Goal: Task Accomplishment & Management: Manage account settings

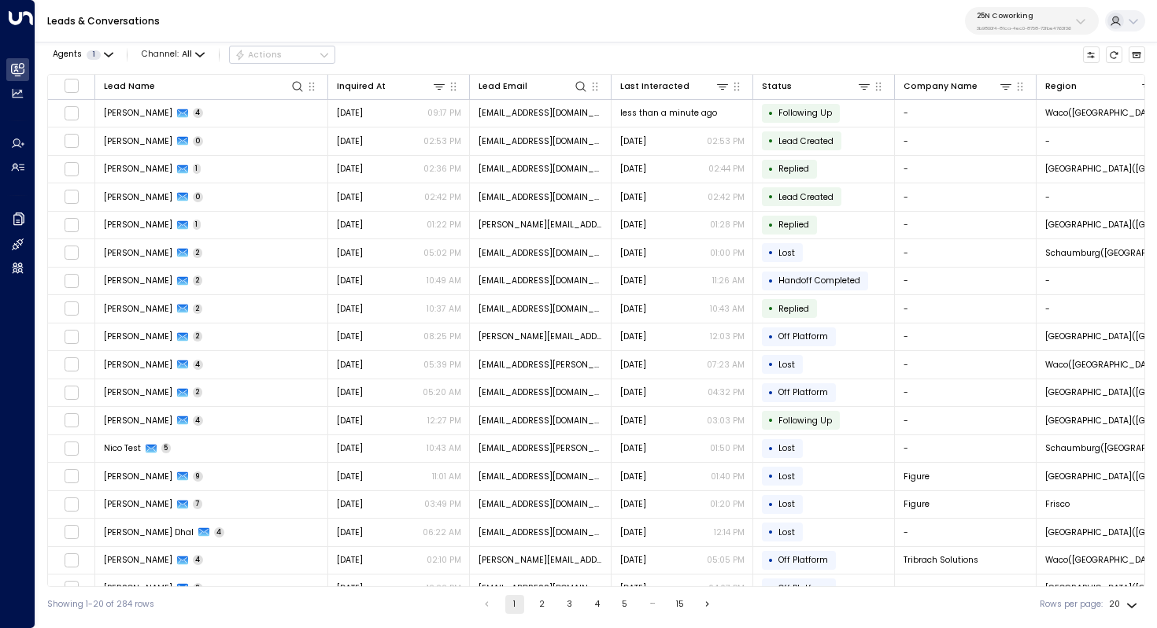
click at [1034, 24] on div "25N Coworking 3b9800f4-81ca-4ec0-8758-72fbe4763f36" at bounding box center [1024, 21] width 94 height 20
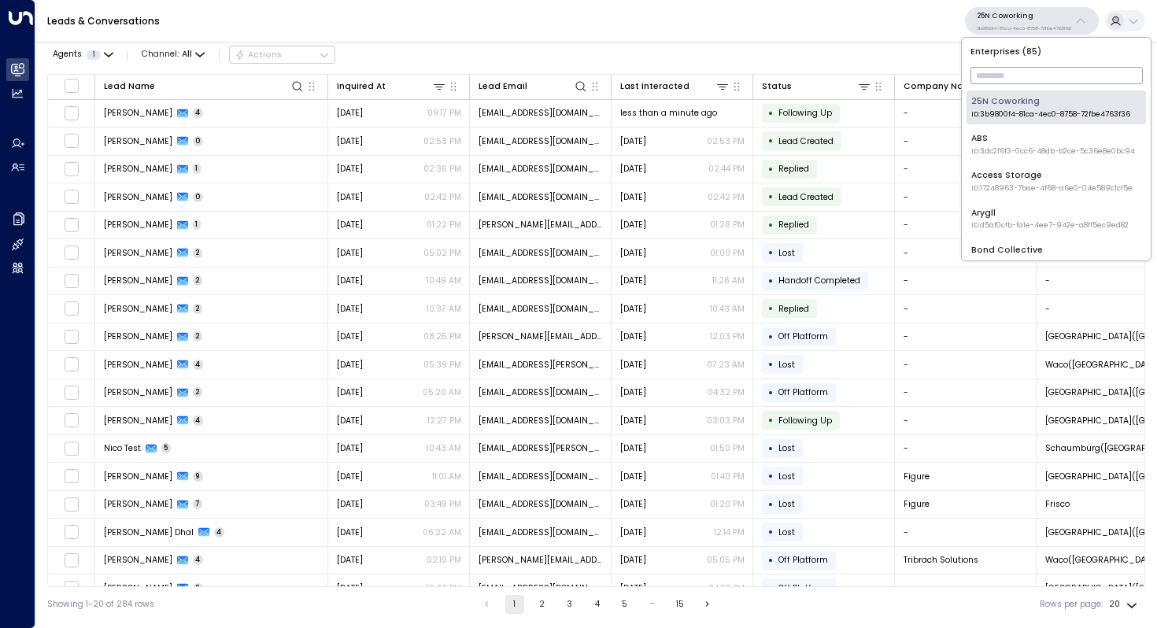
click at [1011, 76] on input "text" at bounding box center [1056, 75] width 172 height 25
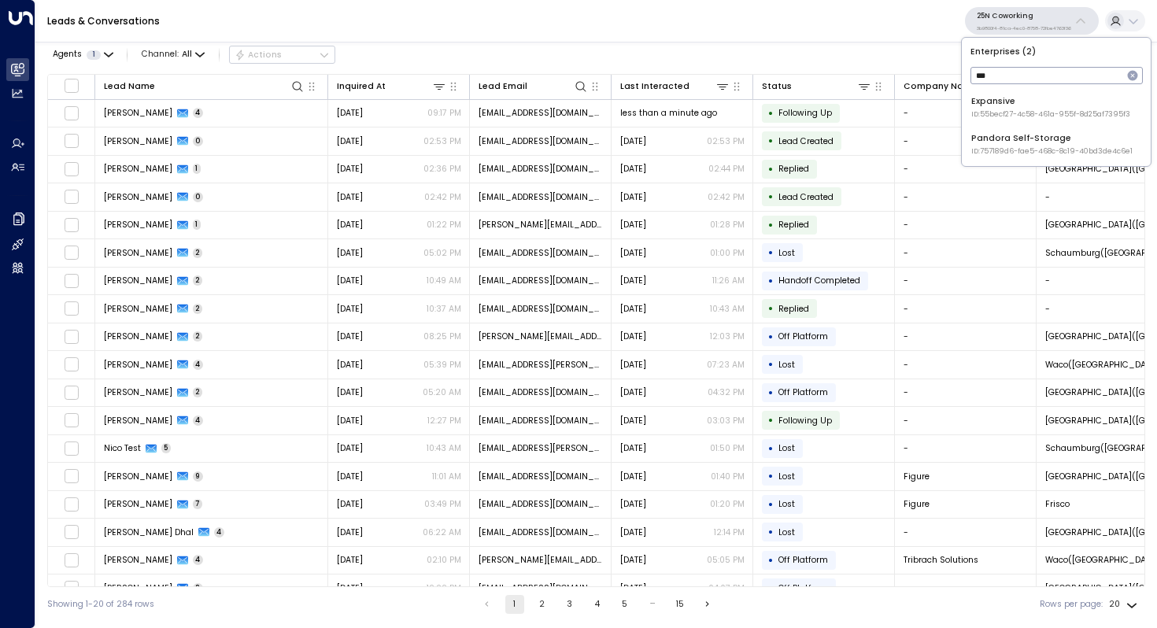
type input "***"
click at [1014, 133] on div "Pandora Self-Storage ID: 757189d6-fae5-468c-8c19-40bd3de4c6e1" at bounding box center [1051, 144] width 161 height 24
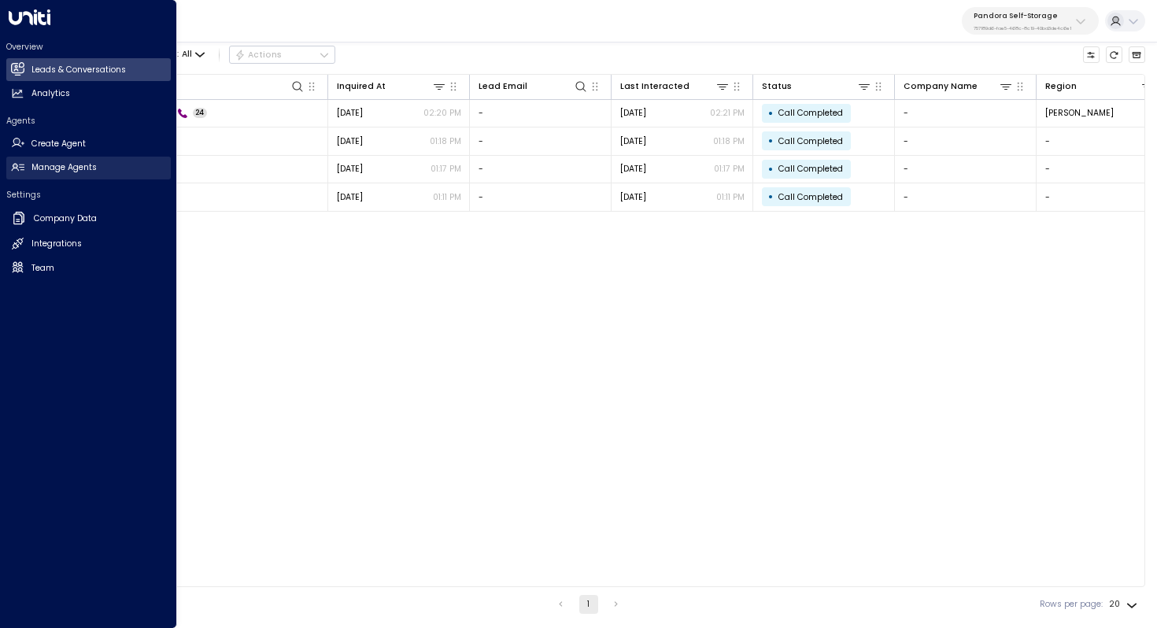
click at [57, 165] on h2 "Manage Agents" at bounding box center [63, 167] width 65 height 13
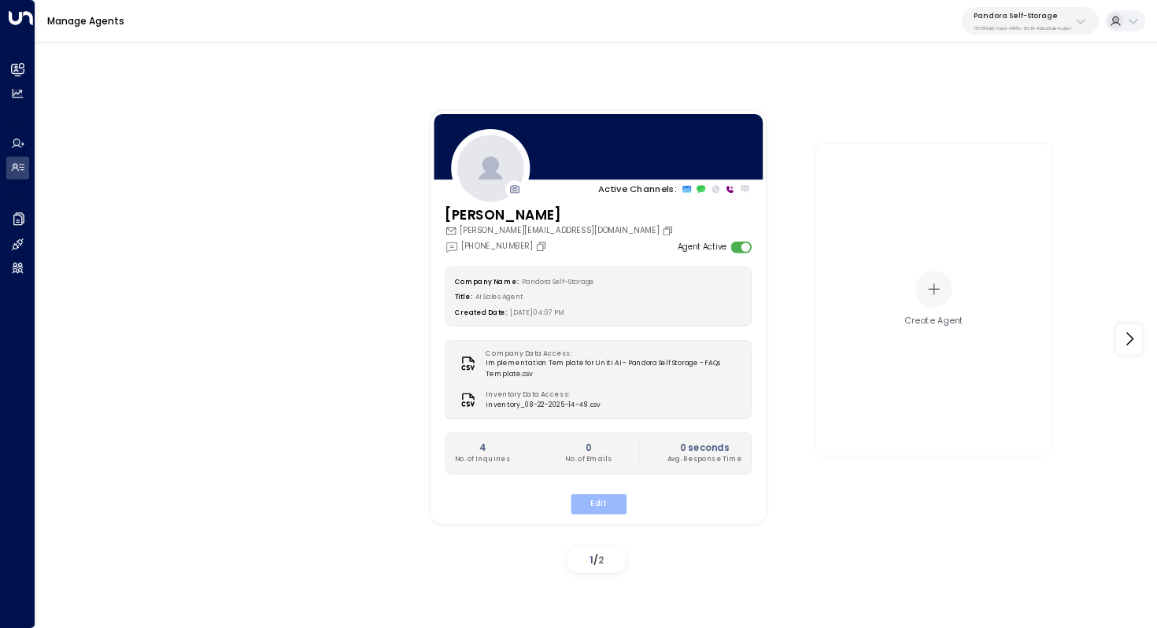
click at [605, 500] on button "Edit" at bounding box center [598, 503] width 56 height 20
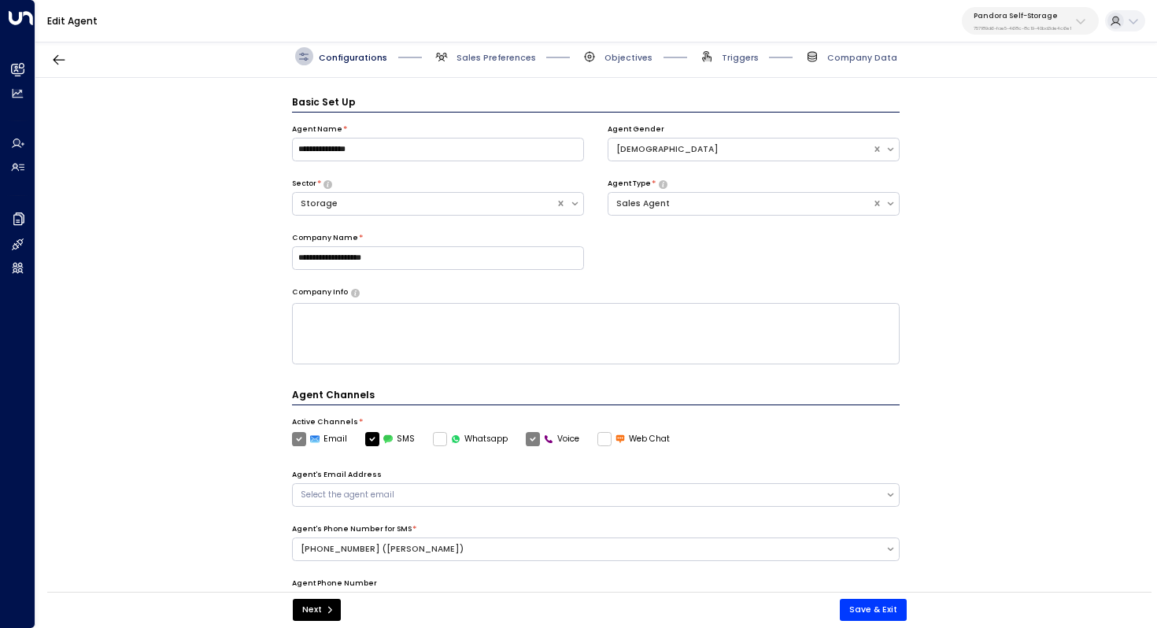
scroll to position [17, 0]
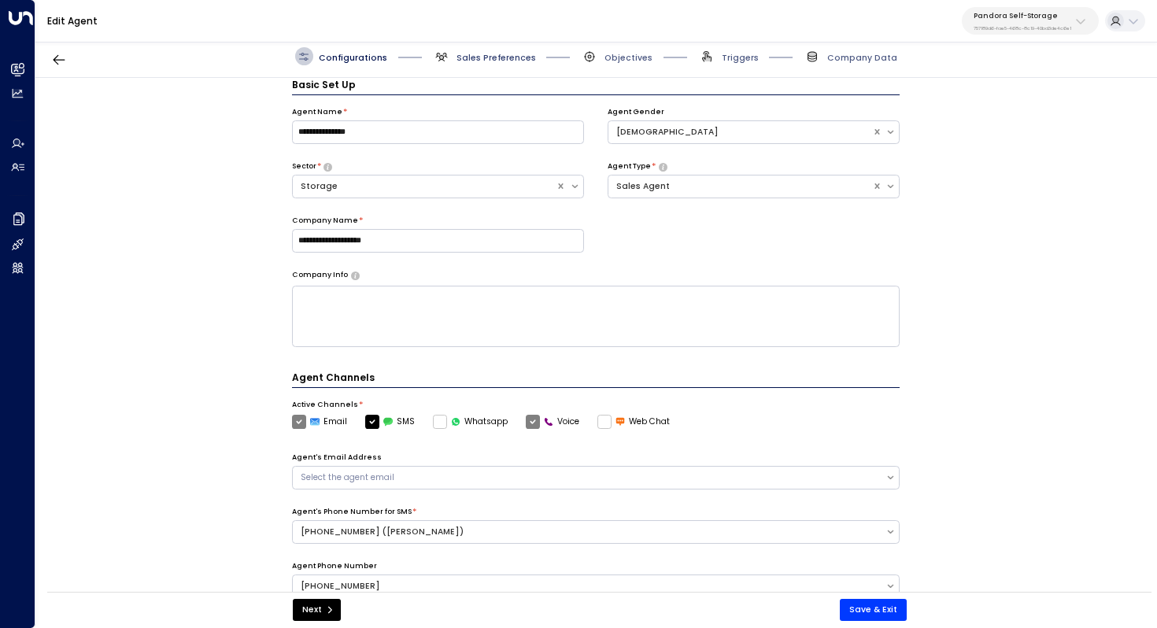
click at [515, 56] on span "Sales Preferences" at bounding box center [495, 58] width 79 height 12
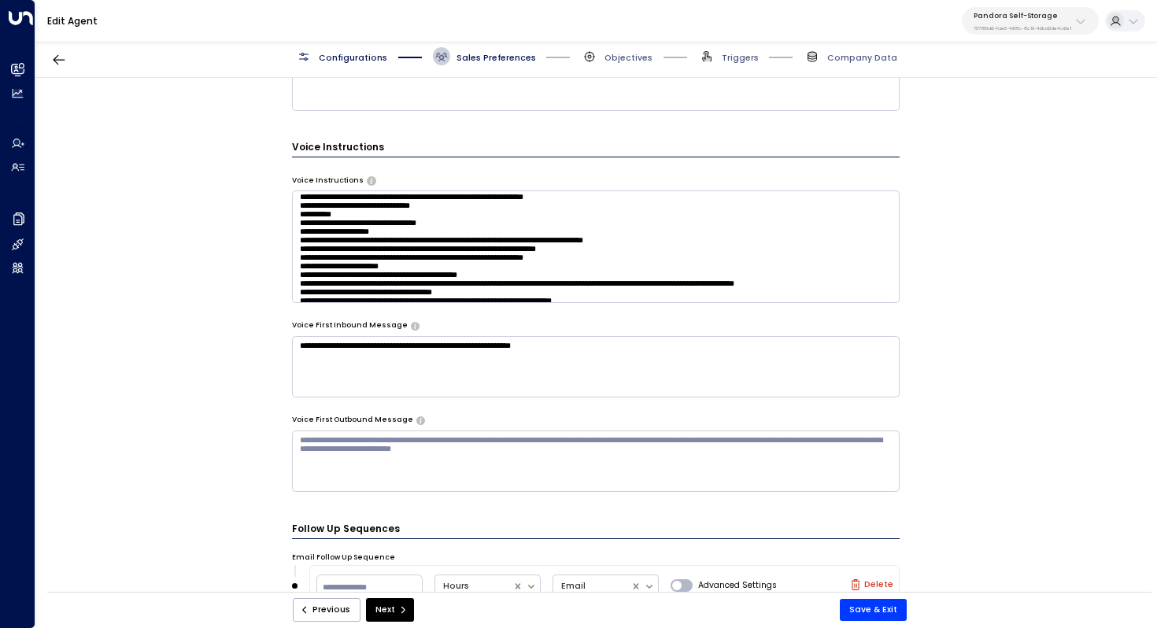
scroll to position [41, 0]
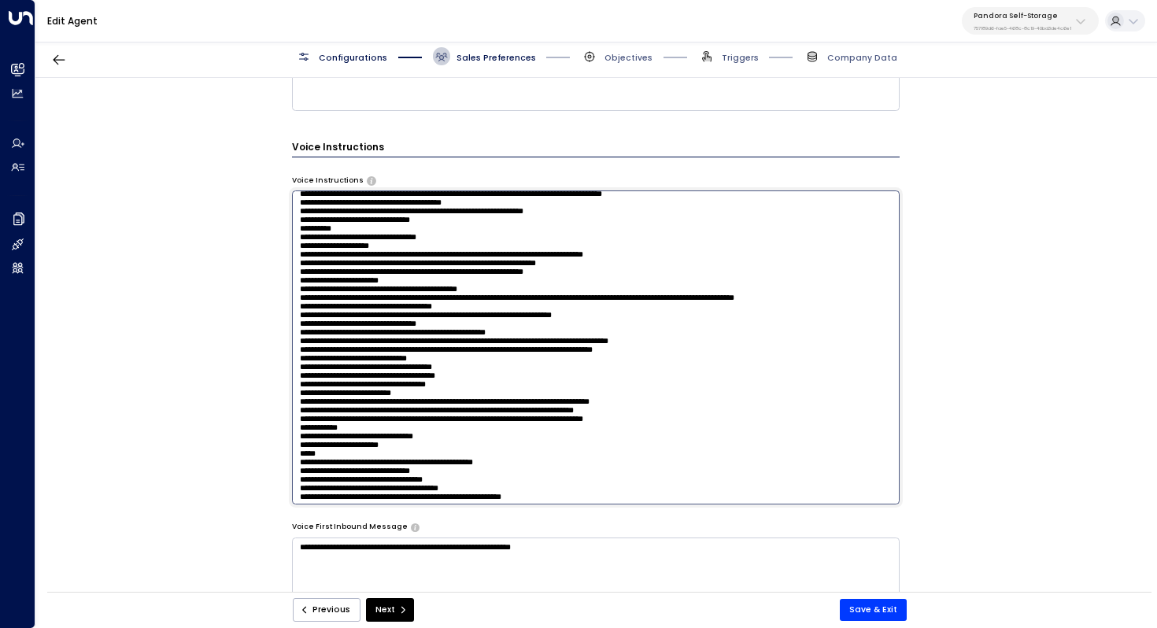
click at [597, 208] on textarea at bounding box center [596, 346] width 608 height 313
click at [513, 207] on textarea at bounding box center [596, 346] width 608 height 313
type textarea "**********"
click at [63, 65] on icon "button" at bounding box center [59, 60] width 16 height 16
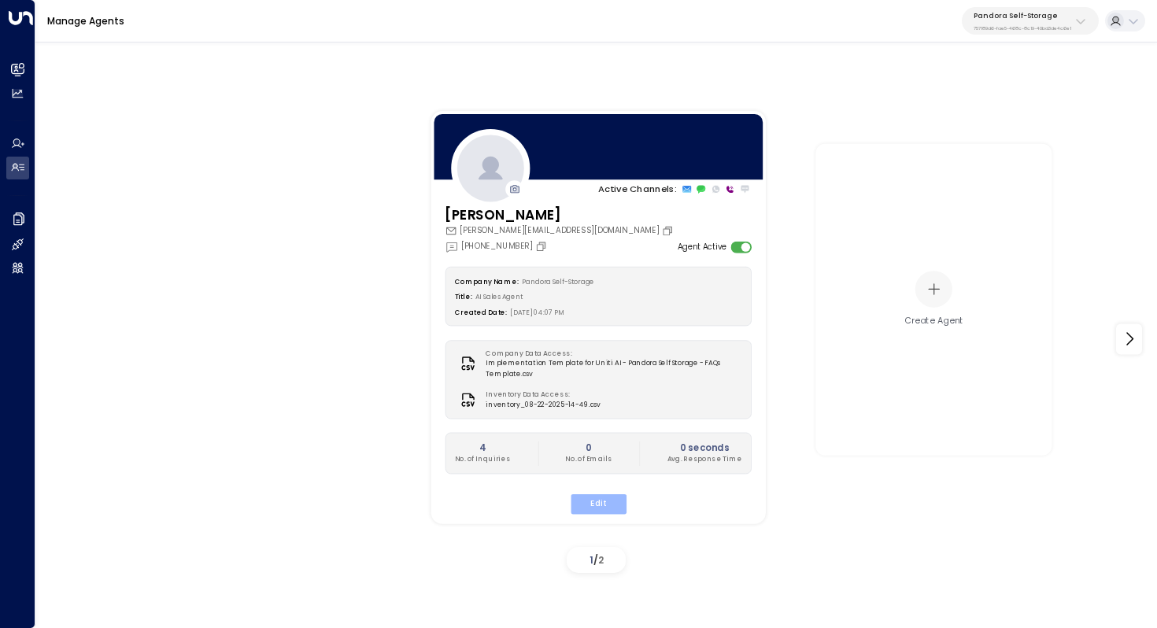
click at [605, 501] on button "Edit" at bounding box center [598, 503] width 56 height 20
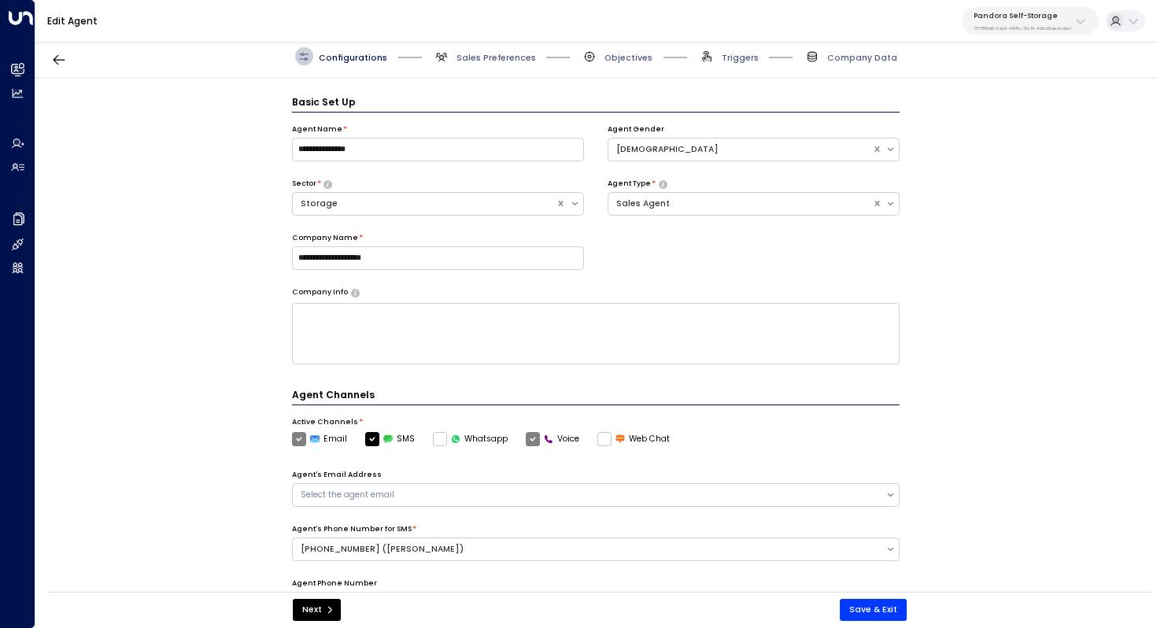
scroll to position [17, 0]
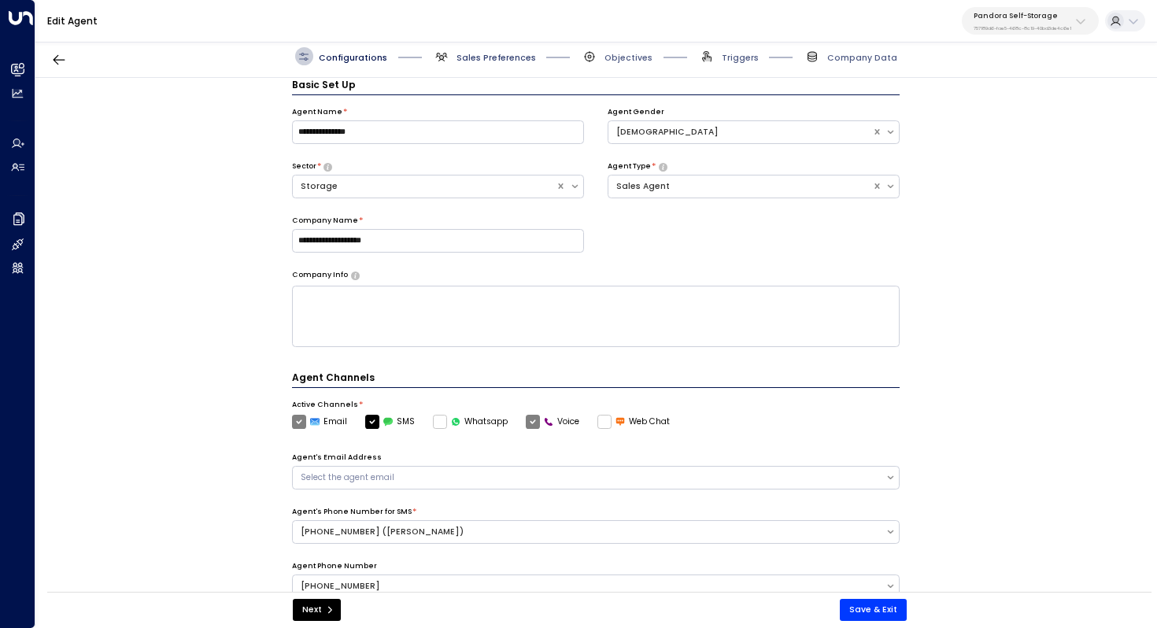
click at [492, 58] on span "Sales Preferences" at bounding box center [495, 58] width 79 height 12
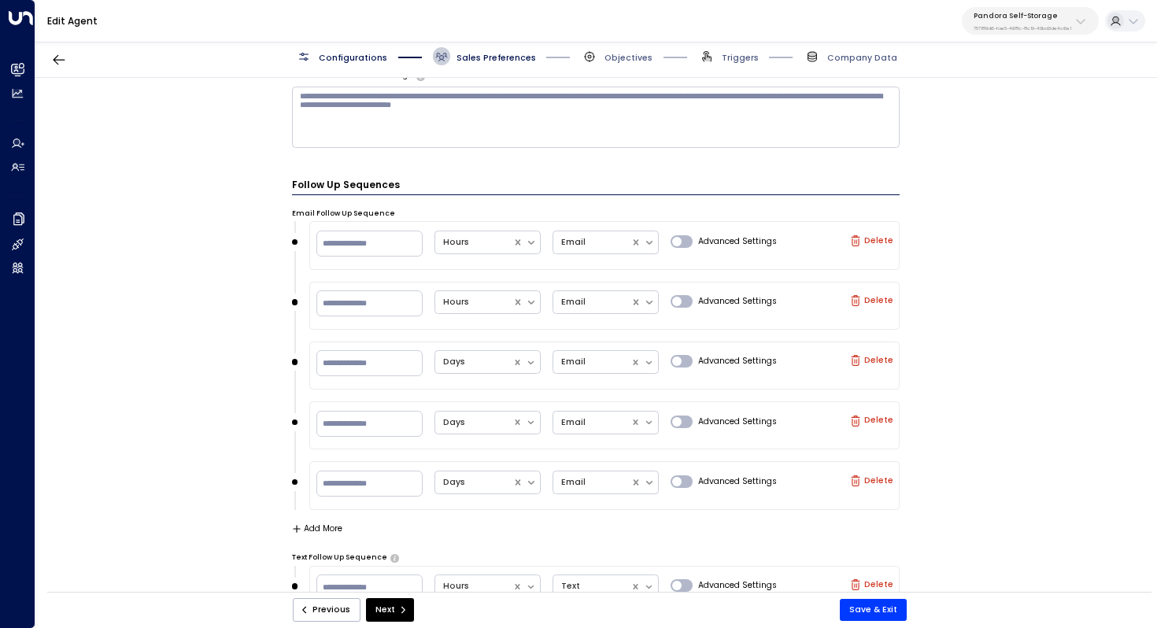
scroll to position [940, 0]
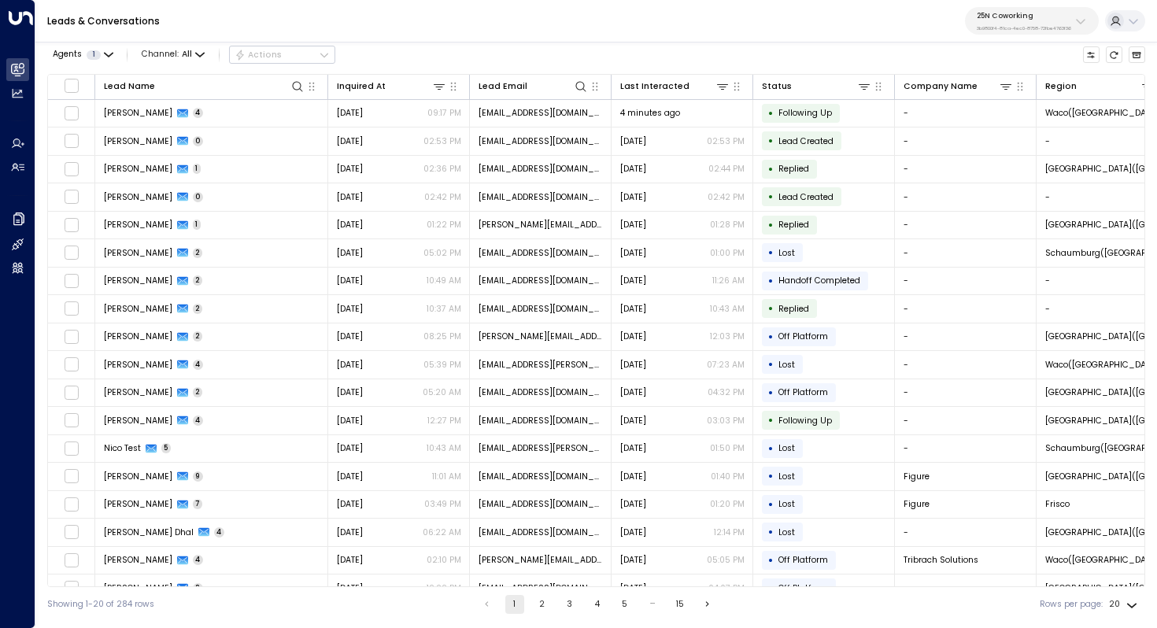
click at [1042, 29] on p "3b9800f4-81ca-4ec0-8758-72fbe4763f36" at bounding box center [1024, 28] width 94 height 6
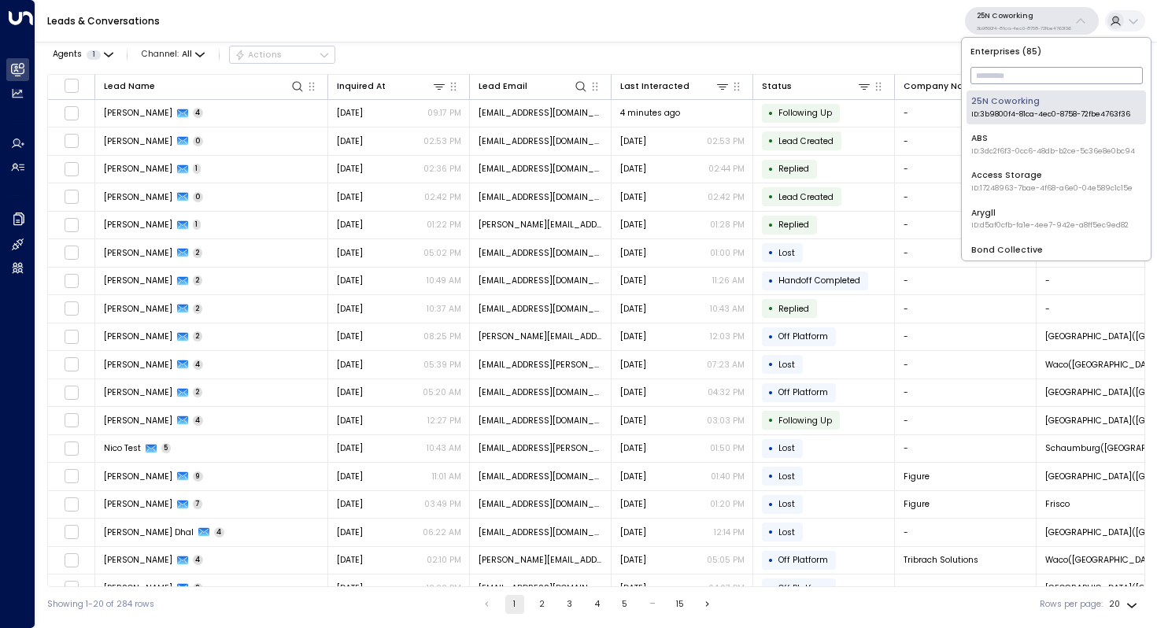
click at [1009, 80] on input "text" at bounding box center [1056, 75] width 172 height 25
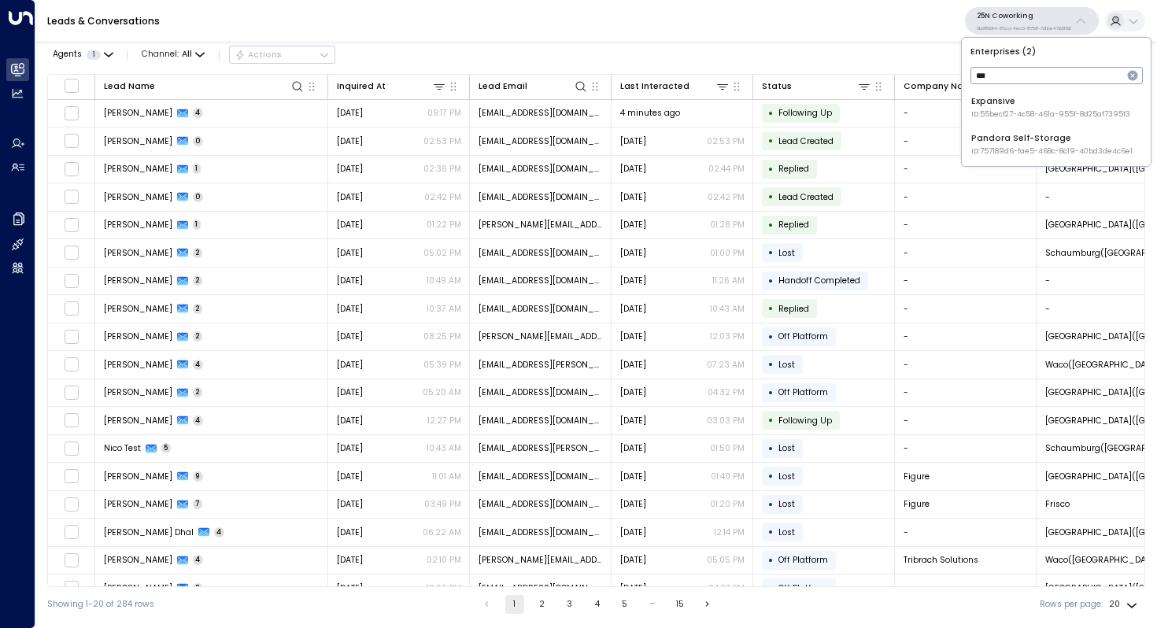
type input "***"
click at [1006, 138] on div "Pandora Self-Storage ID: 757189d6-fae5-468c-8c19-40bd3de4c6e1" at bounding box center [1051, 144] width 161 height 24
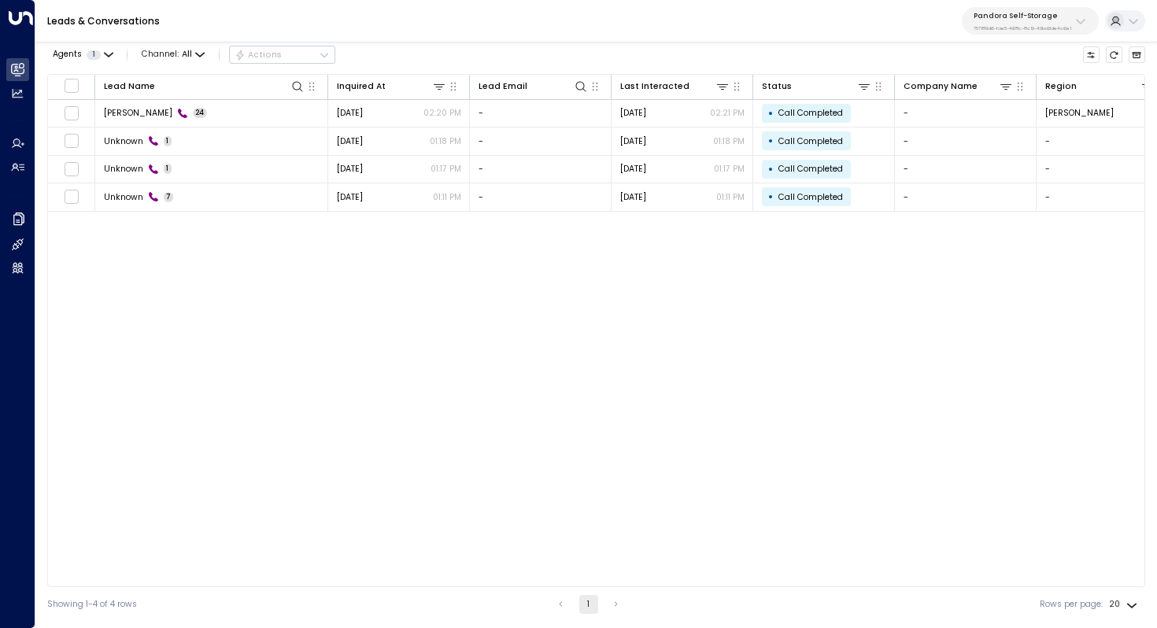
click at [1060, 23] on div "Pandora Self-Storage 757189d6-fae5-468c-8c19-40bd3de4c6e1" at bounding box center [1022, 21] width 98 height 20
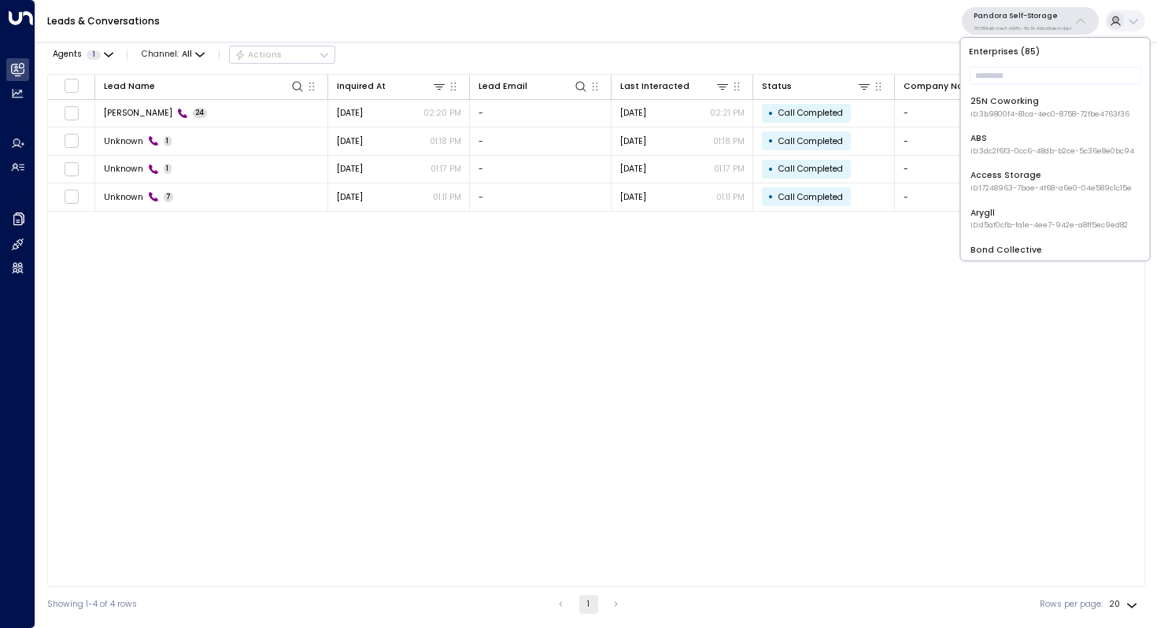
click at [1060, 23] on div "Pandora Self-Storage 757189d6-fae5-468c-8c19-40bd3de4c6e1" at bounding box center [1022, 21] width 98 height 20
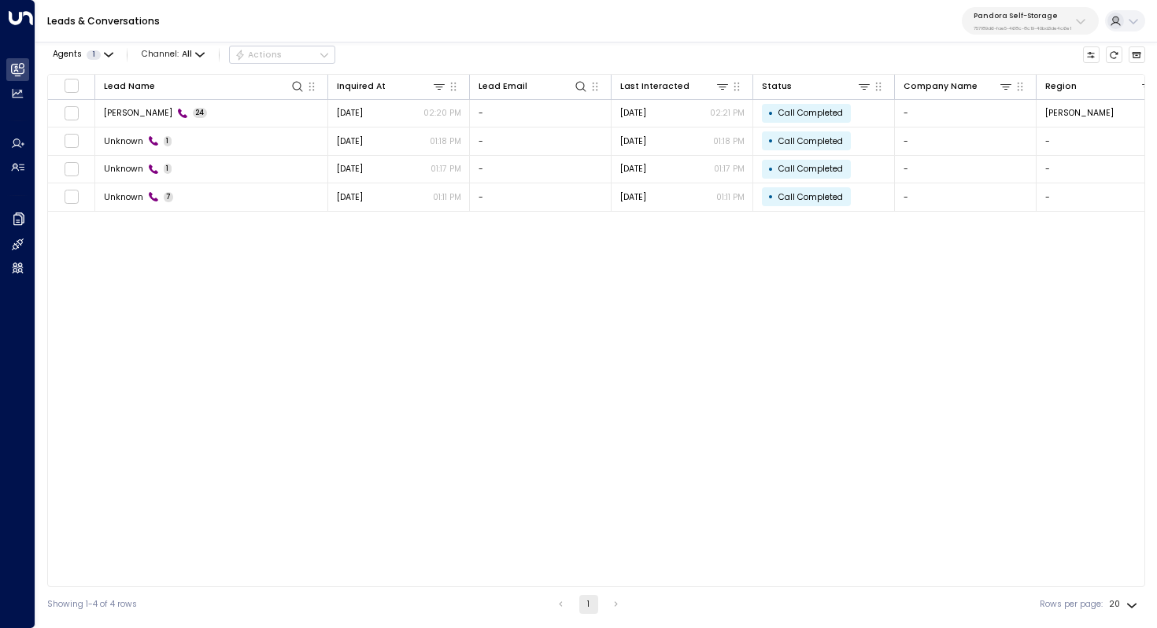
click at [1060, 23] on div "Pandora Self-Storage 757189d6-fae5-468c-8c19-40bd3de4c6e1" at bounding box center [1022, 21] width 98 height 20
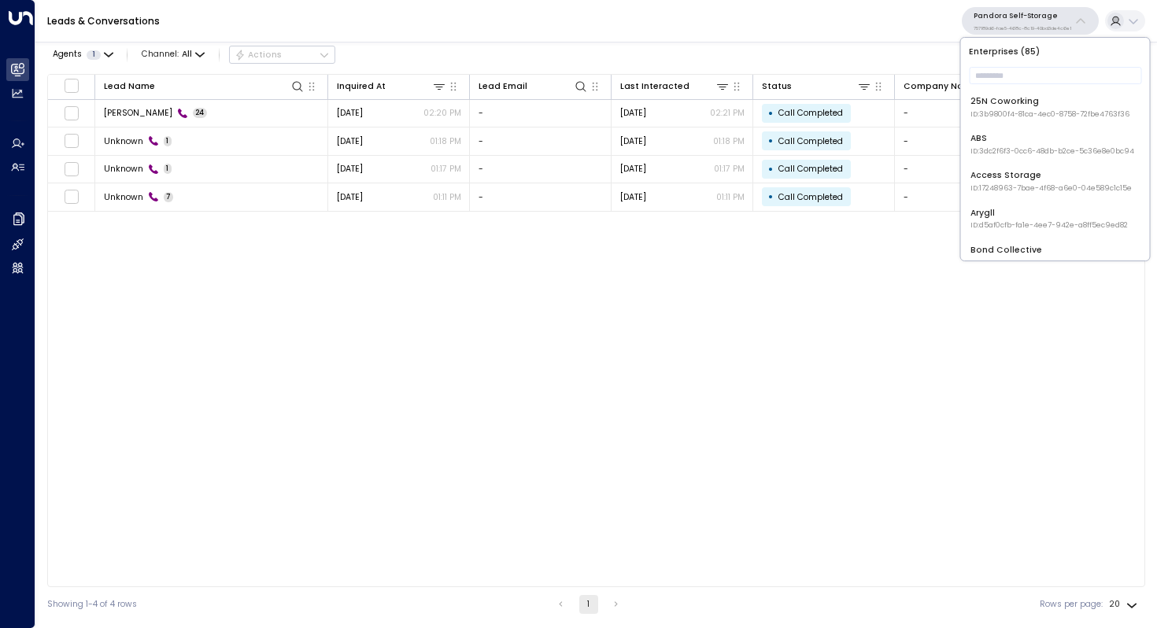
click at [1060, 23] on div "Pandora Self-Storage 757189d6-fae5-468c-8c19-40bd3de4c6e1" at bounding box center [1022, 21] width 98 height 20
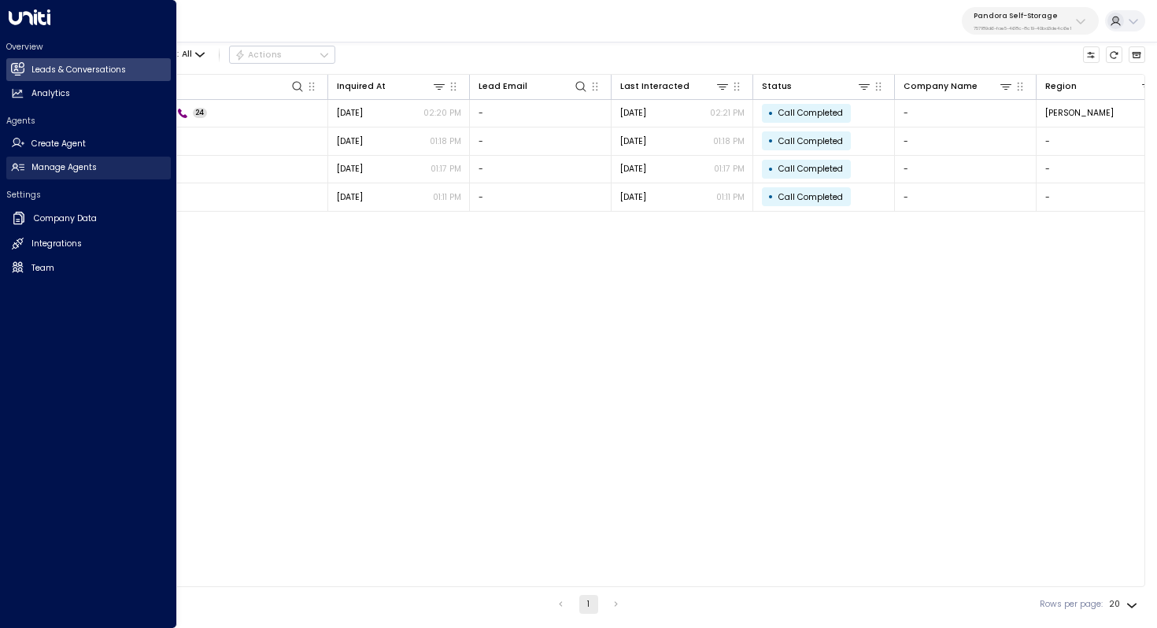
click at [41, 170] on h2 "Manage Agents" at bounding box center [63, 167] width 65 height 13
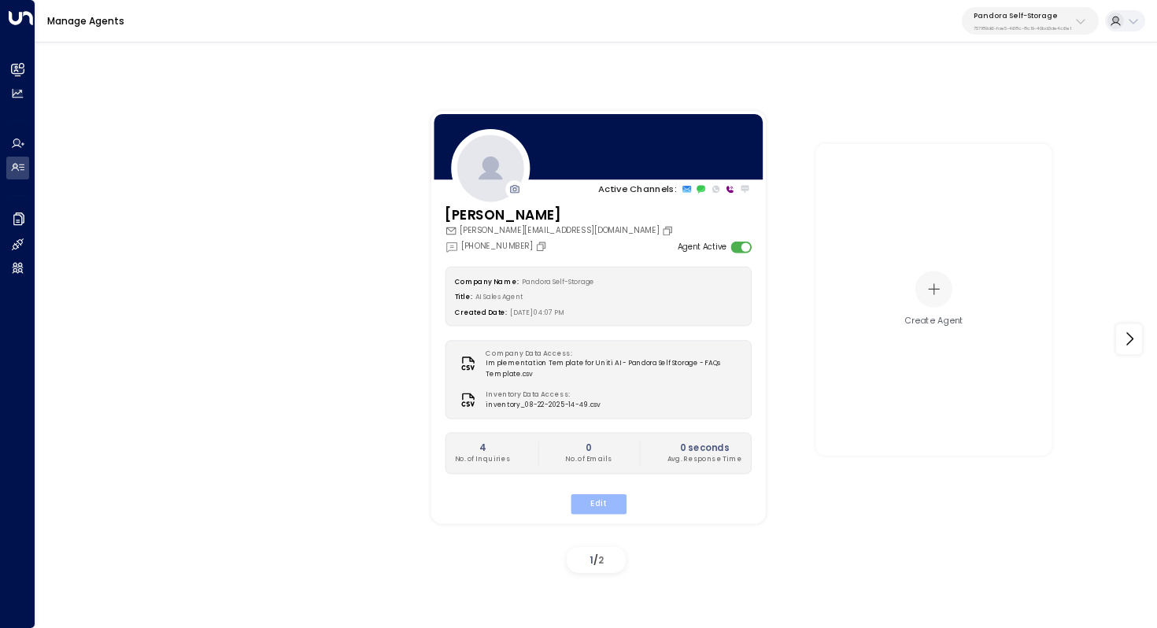
click at [609, 500] on button "Edit" at bounding box center [598, 503] width 56 height 20
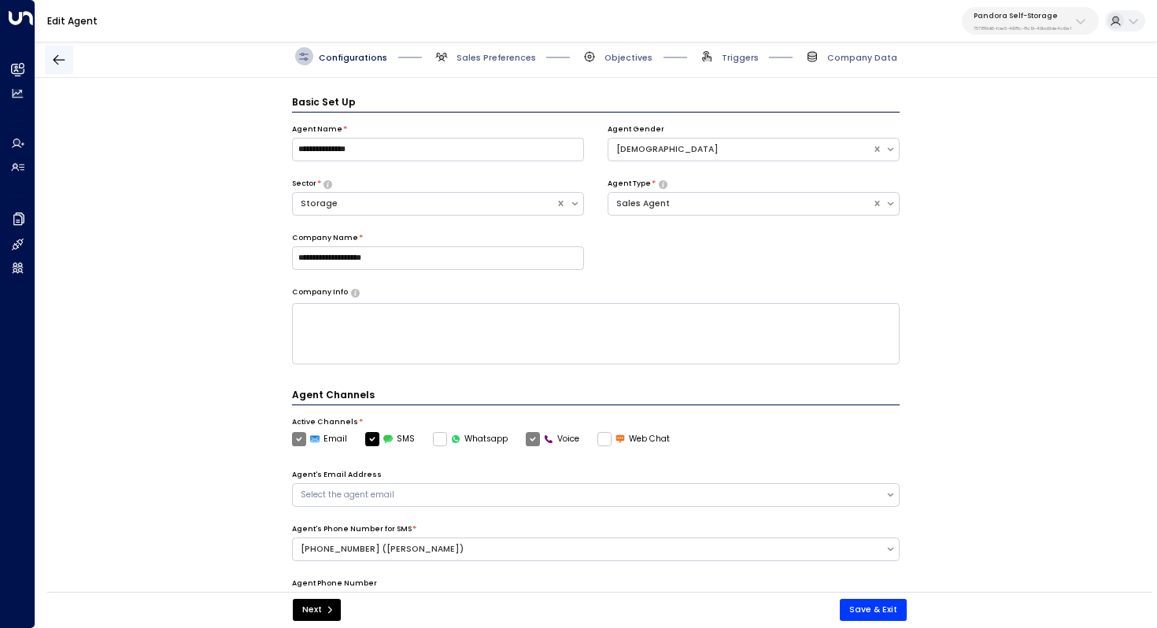
click at [61, 56] on icon "button" at bounding box center [59, 60] width 16 height 16
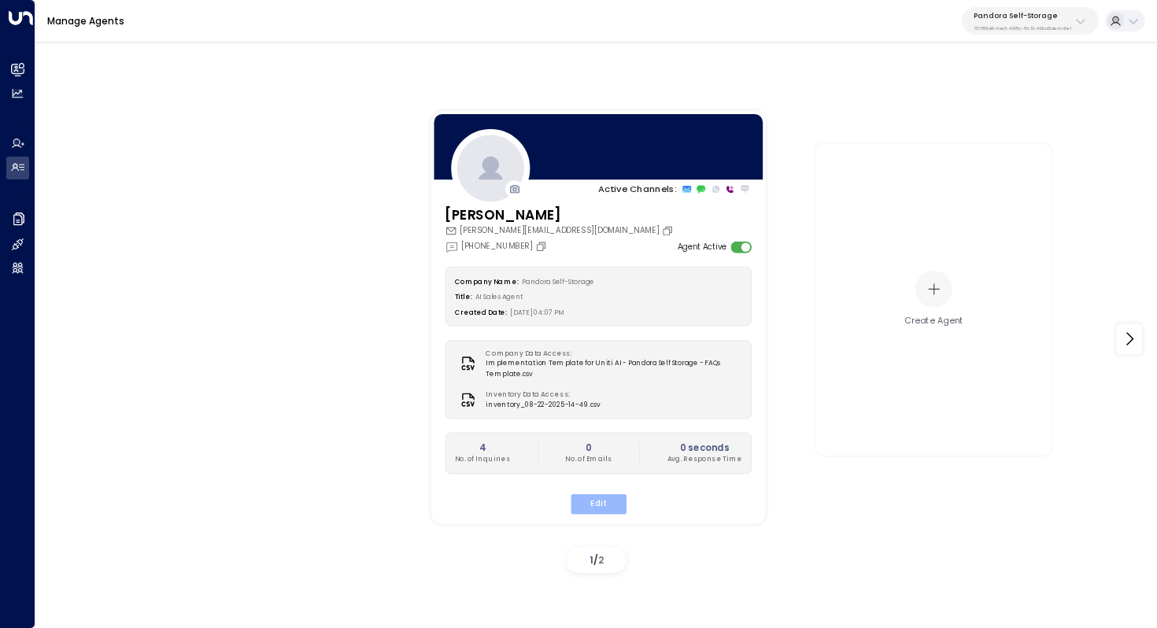
click at [595, 498] on button "Edit" at bounding box center [598, 503] width 56 height 20
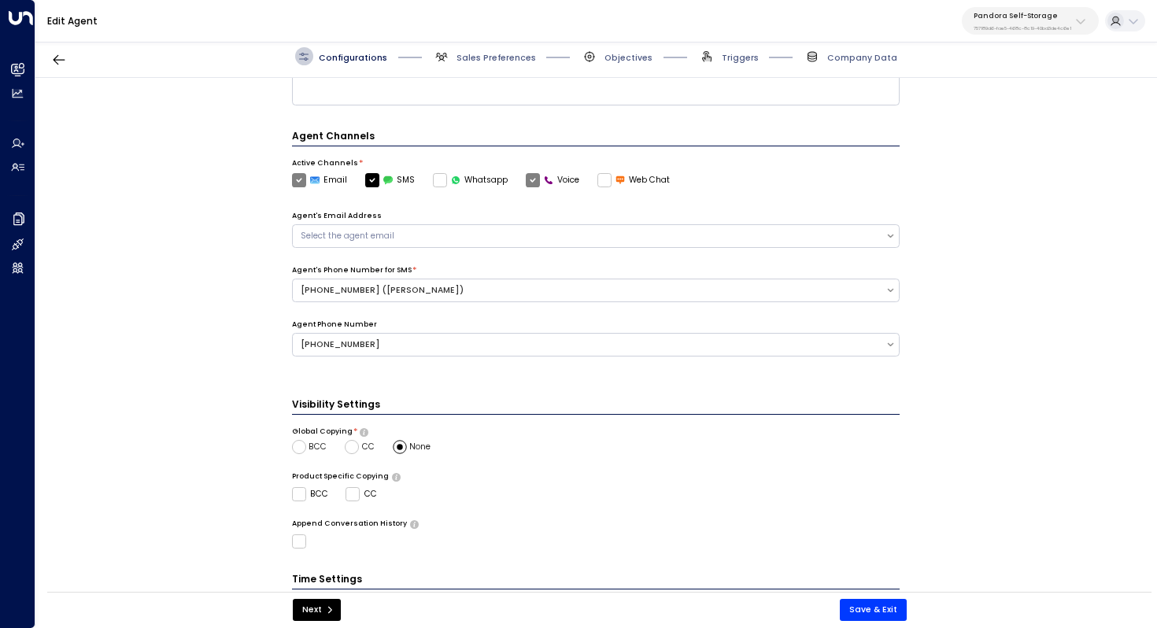
scroll to position [355, 0]
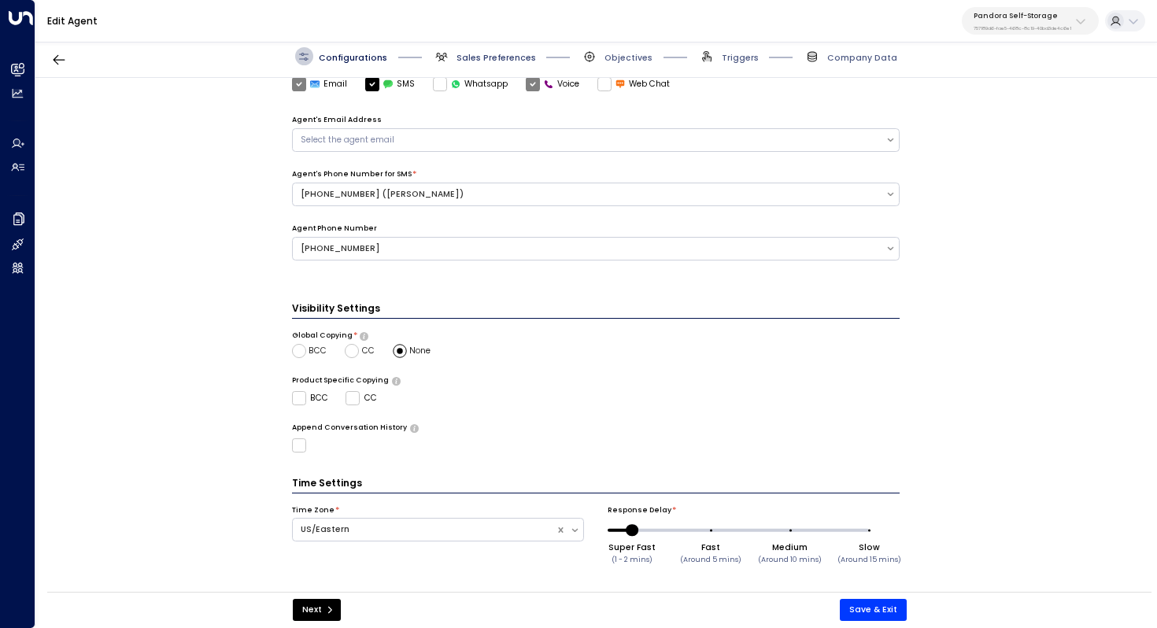
click at [485, 57] on span "Sales Preferences" at bounding box center [495, 58] width 79 height 12
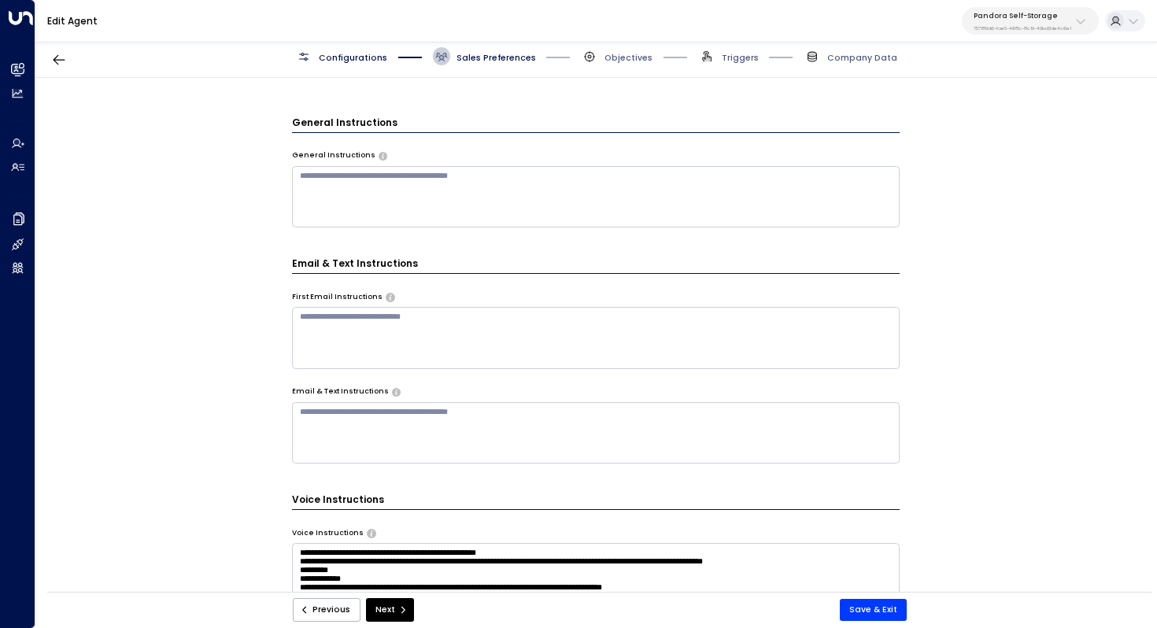
scroll to position [371, 0]
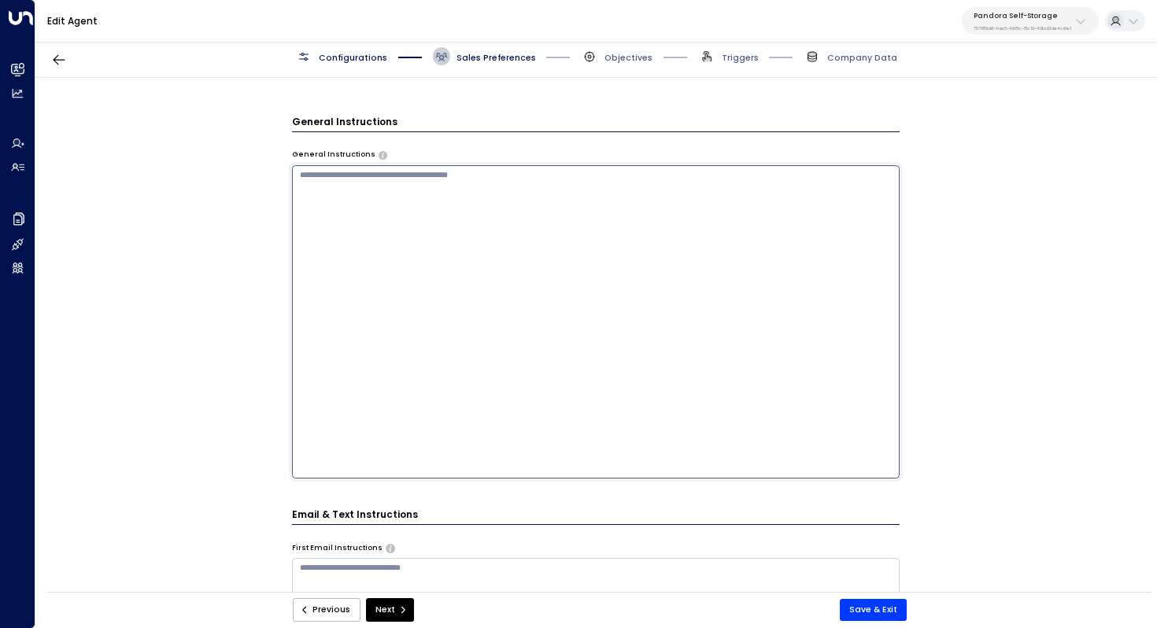
click at [349, 186] on textarea at bounding box center [596, 321] width 608 height 313
click at [234, 239] on div "**********" at bounding box center [595, 339] width 1121 height 522
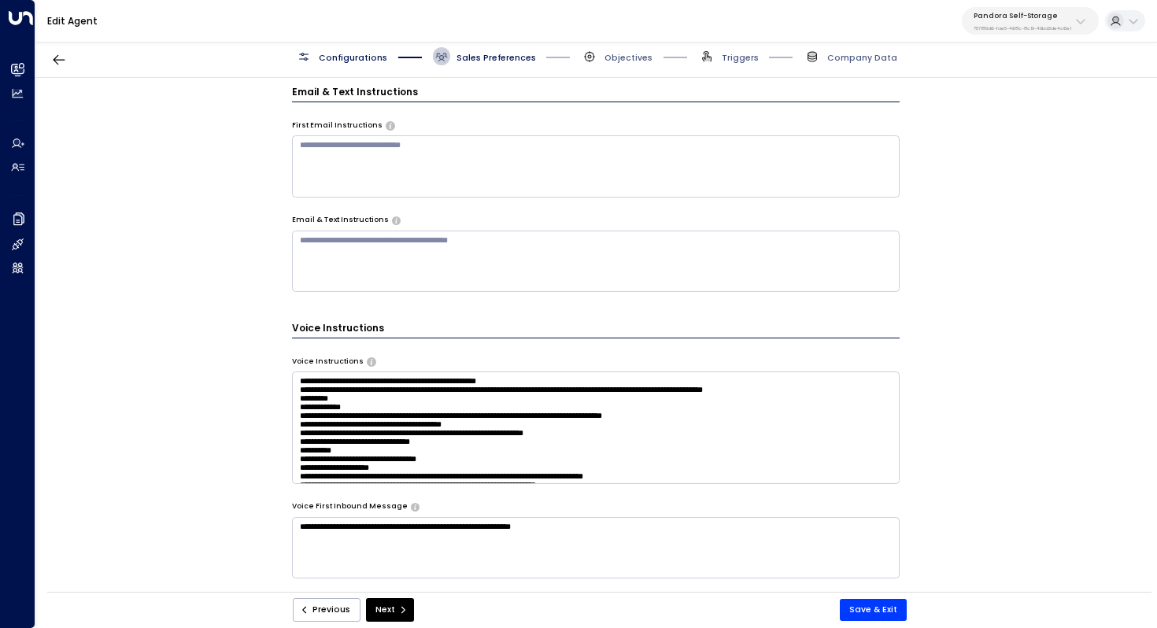
scroll to position [670, 0]
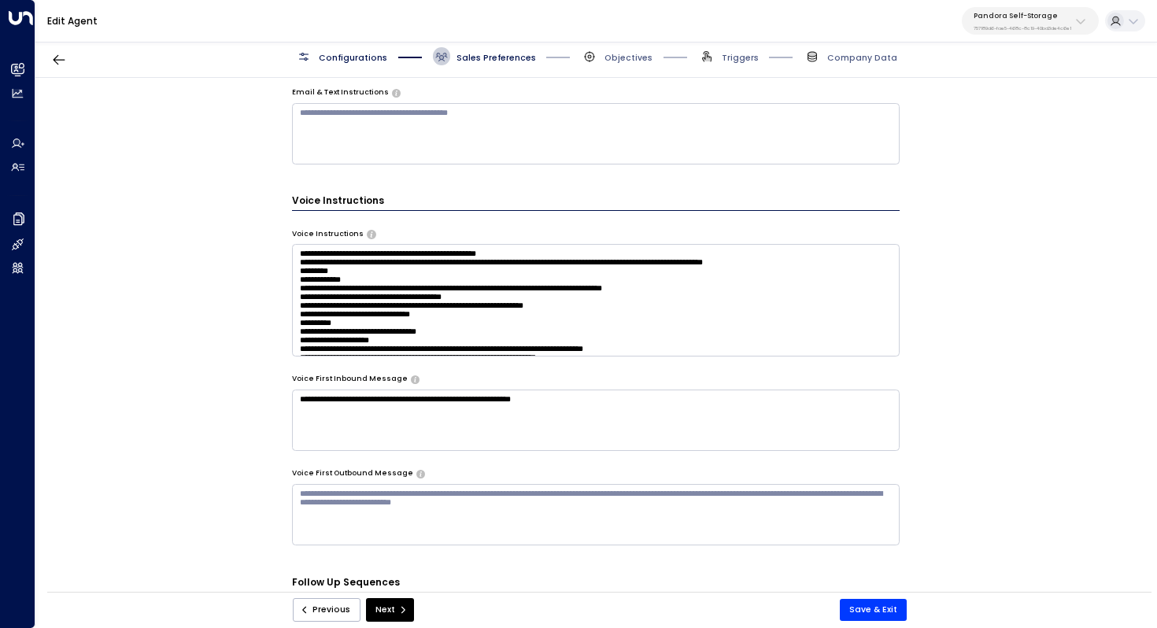
click at [371, 291] on textarea at bounding box center [596, 300] width 608 height 112
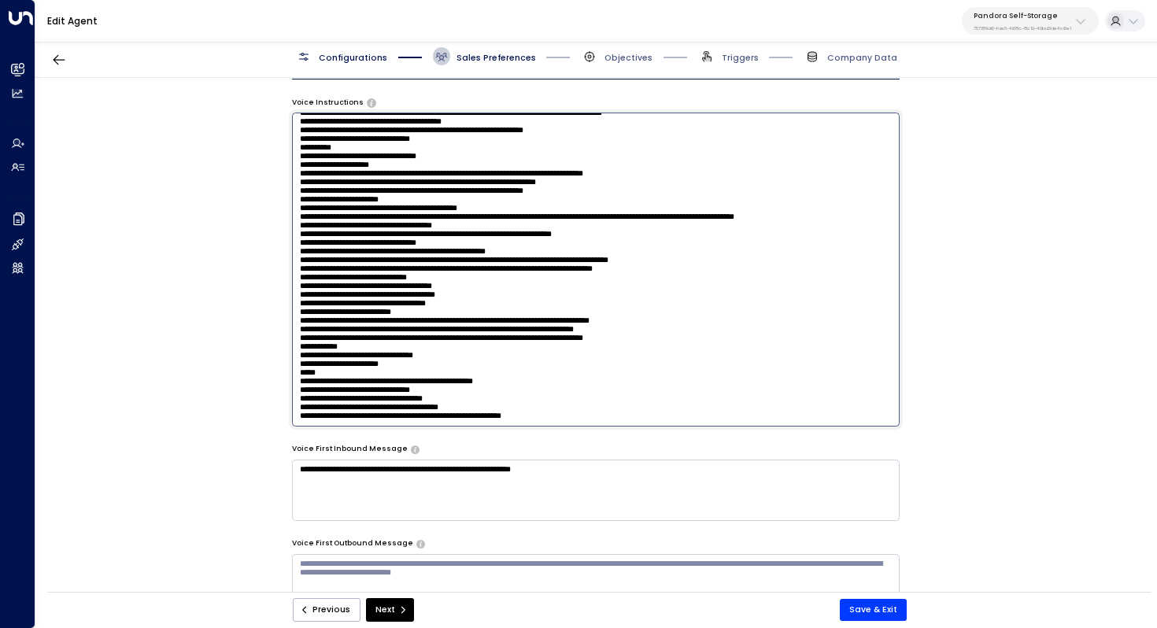
scroll to position [186, 0]
drag, startPoint x: 353, startPoint y: 194, endPoint x: 411, endPoint y: 194, distance: 57.5
click at [411, 194] on textarea at bounding box center [596, 269] width 608 height 313
click at [500, 246] on textarea at bounding box center [596, 269] width 608 height 313
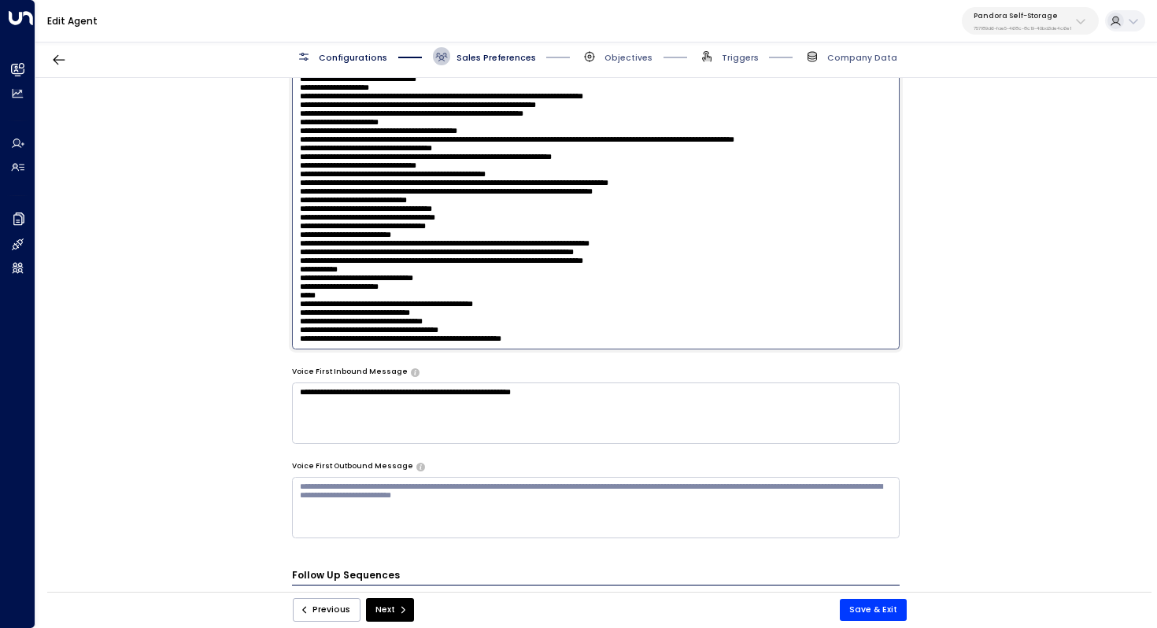
scroll to position [896, 0]
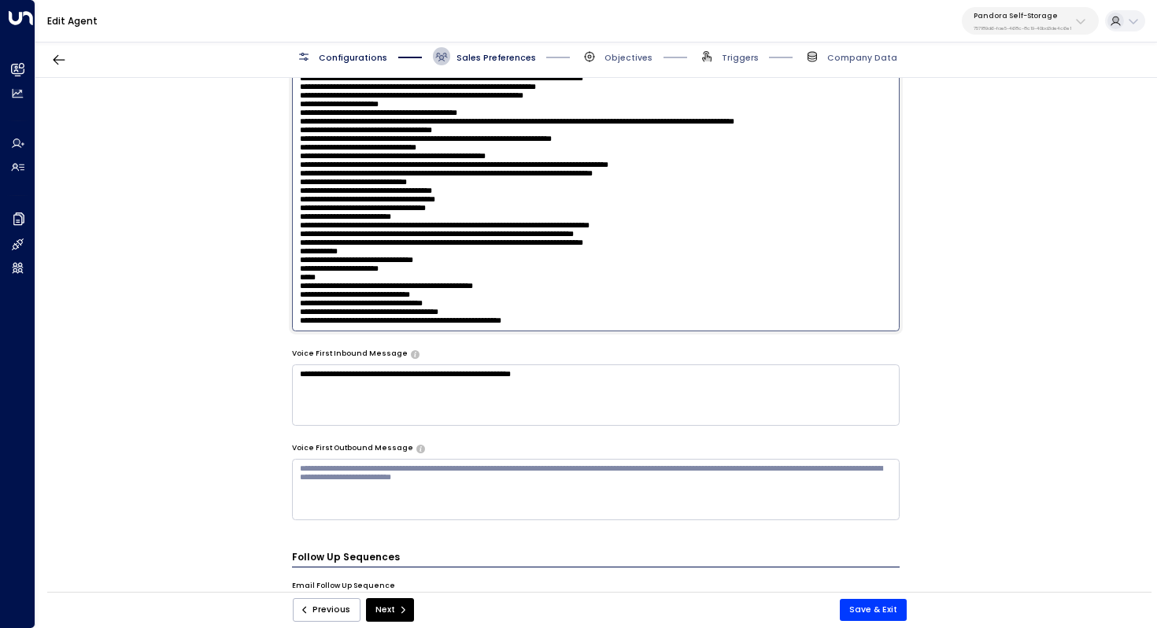
click at [587, 316] on textarea at bounding box center [596, 173] width 608 height 313
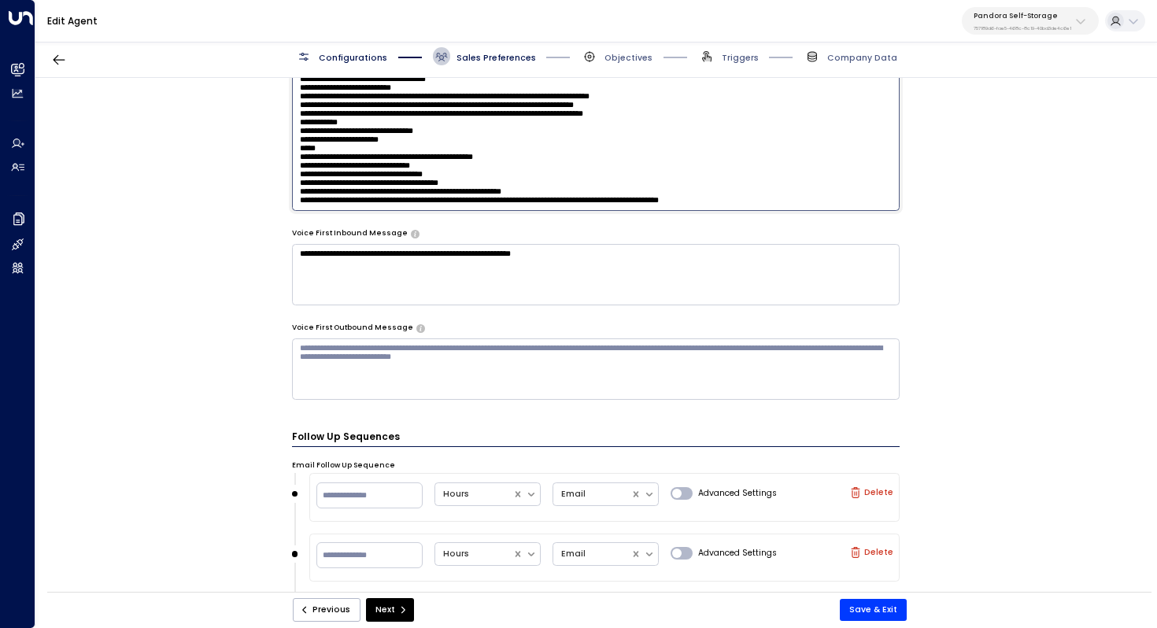
scroll to position [1034, 0]
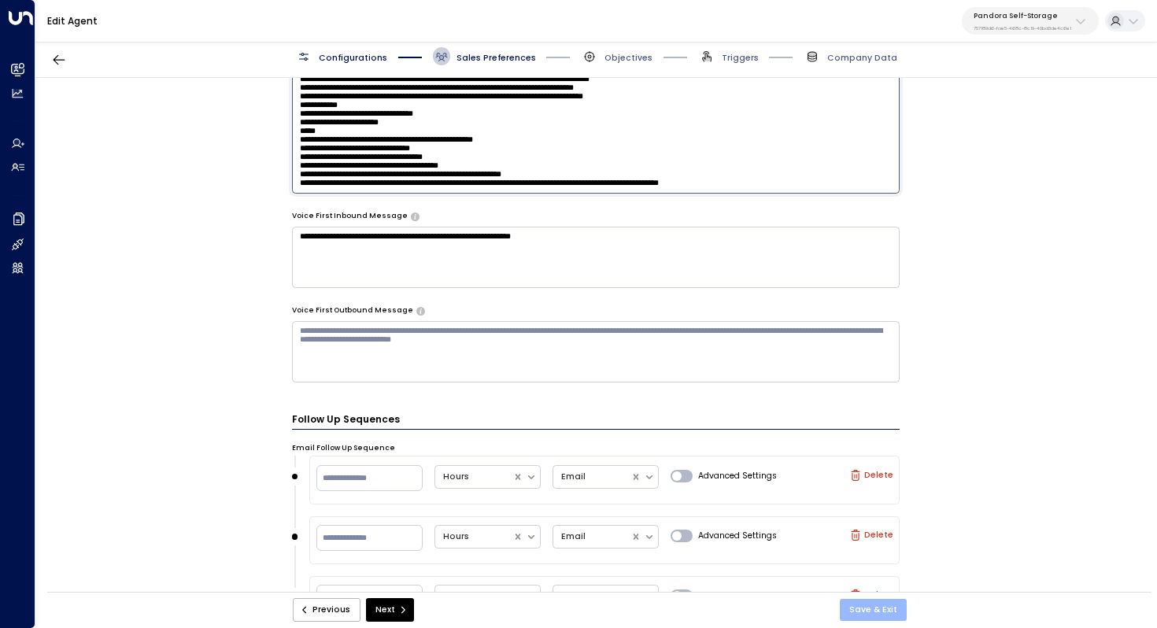
type textarea "**********"
click at [852, 611] on button "Save & Exit" at bounding box center [873, 610] width 67 height 22
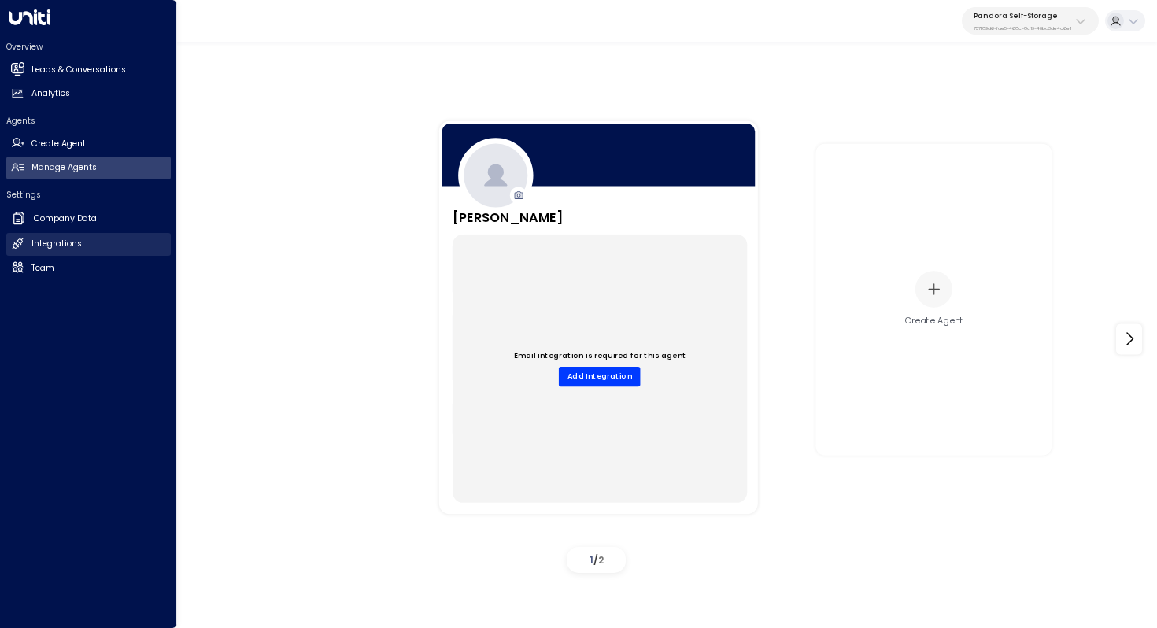
click at [82, 249] on link "Integrations Integrations" at bounding box center [88, 244] width 164 height 23
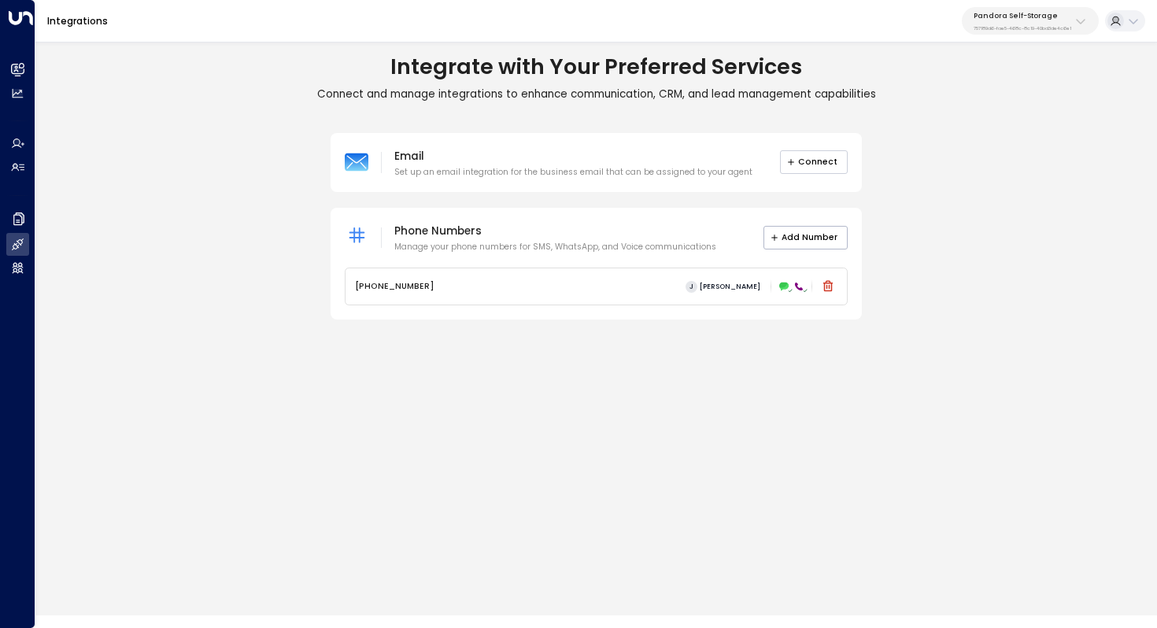
click at [827, 165] on button "Connect" at bounding box center [814, 162] width 68 height 24
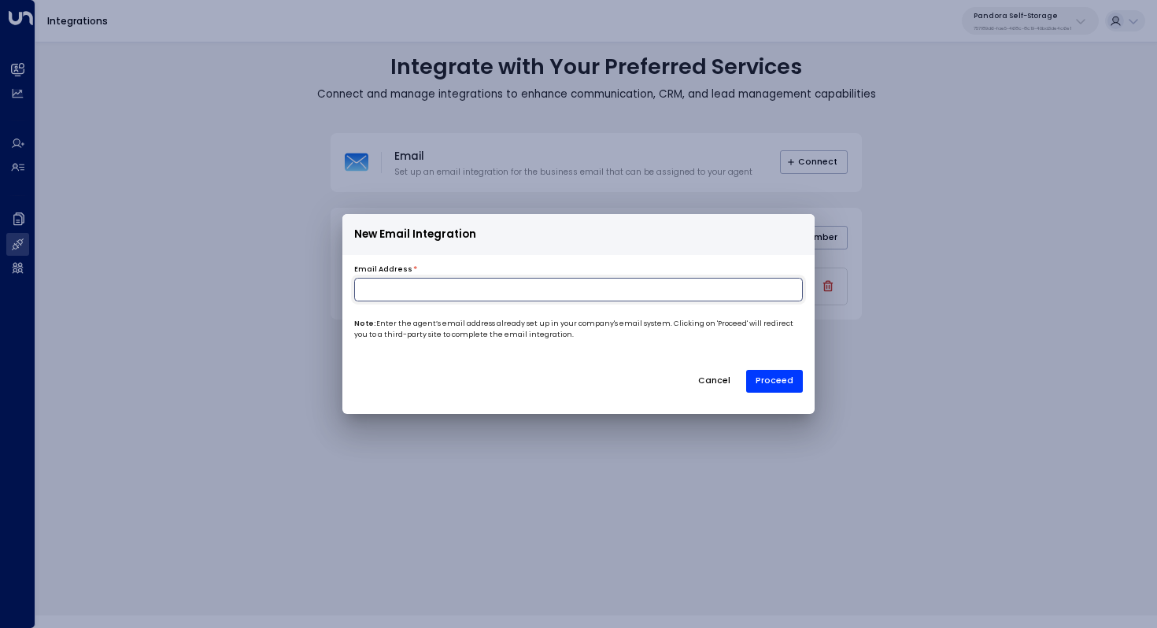
click at [571, 292] on input at bounding box center [578, 290] width 449 height 24
click at [205, 362] on div "New Email Integration Email Address * Note: Enter the agent’s email address alr…" at bounding box center [578, 314] width 1157 height 628
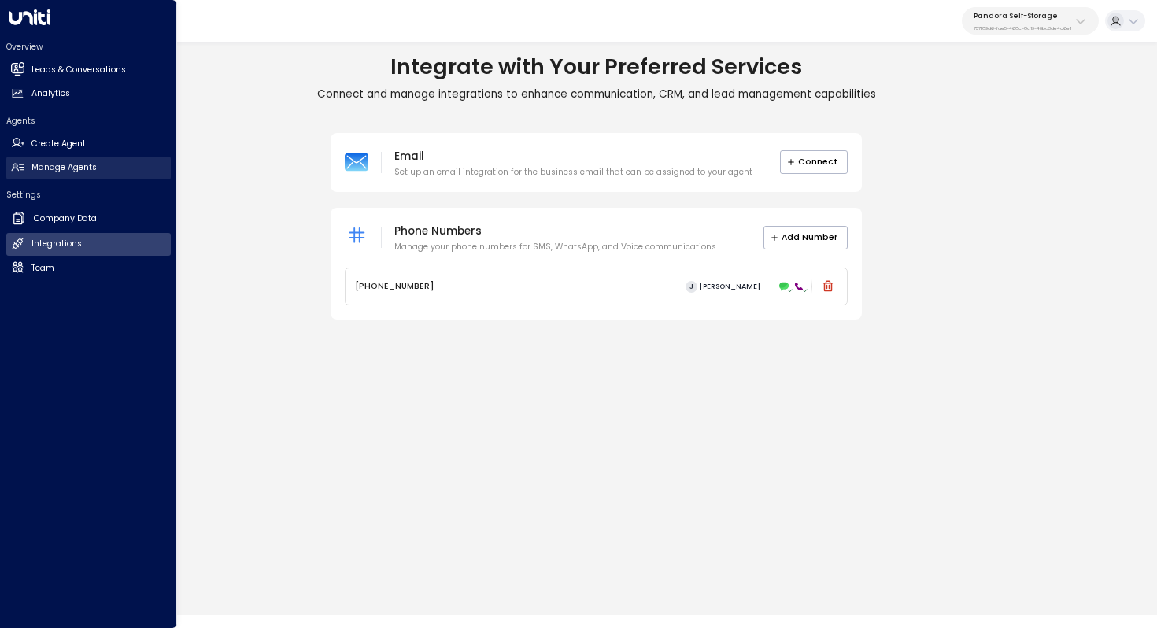
click at [79, 164] on h2 "Manage Agents" at bounding box center [63, 167] width 65 height 13
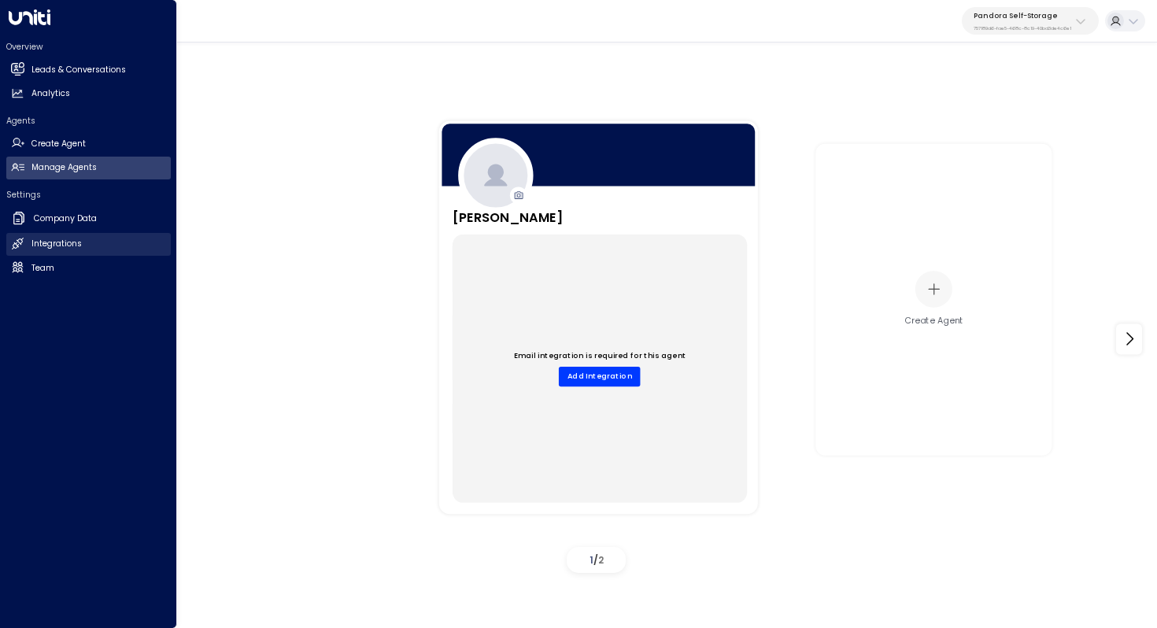
click at [55, 244] on h2 "Integrations" at bounding box center [56, 244] width 50 height 13
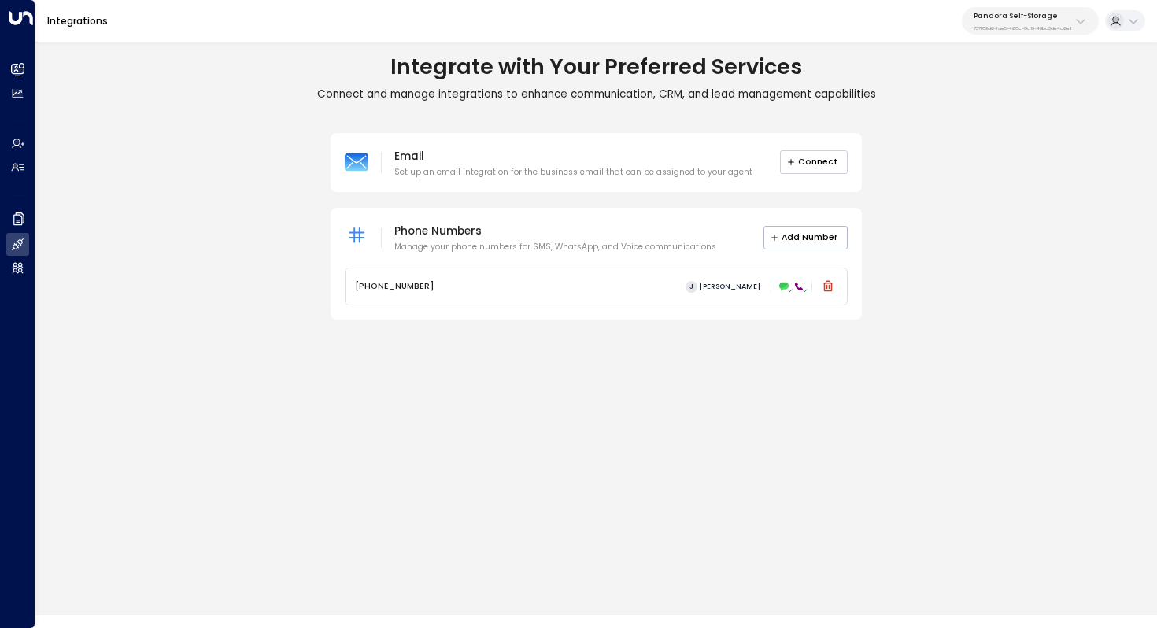
click at [818, 162] on button "Connect" at bounding box center [814, 162] width 68 height 24
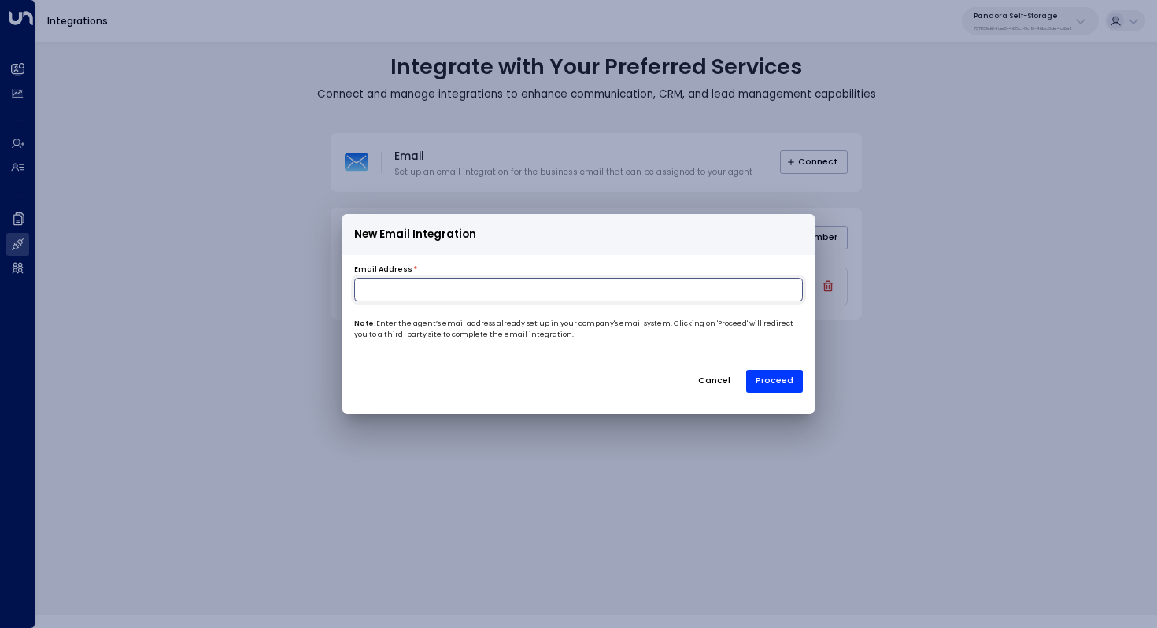
click at [522, 293] on input at bounding box center [578, 290] width 449 height 24
click at [160, 224] on div "New Email Integration Email Address * Note: Enter the agent’s email address alr…" at bounding box center [578, 314] width 1157 height 628
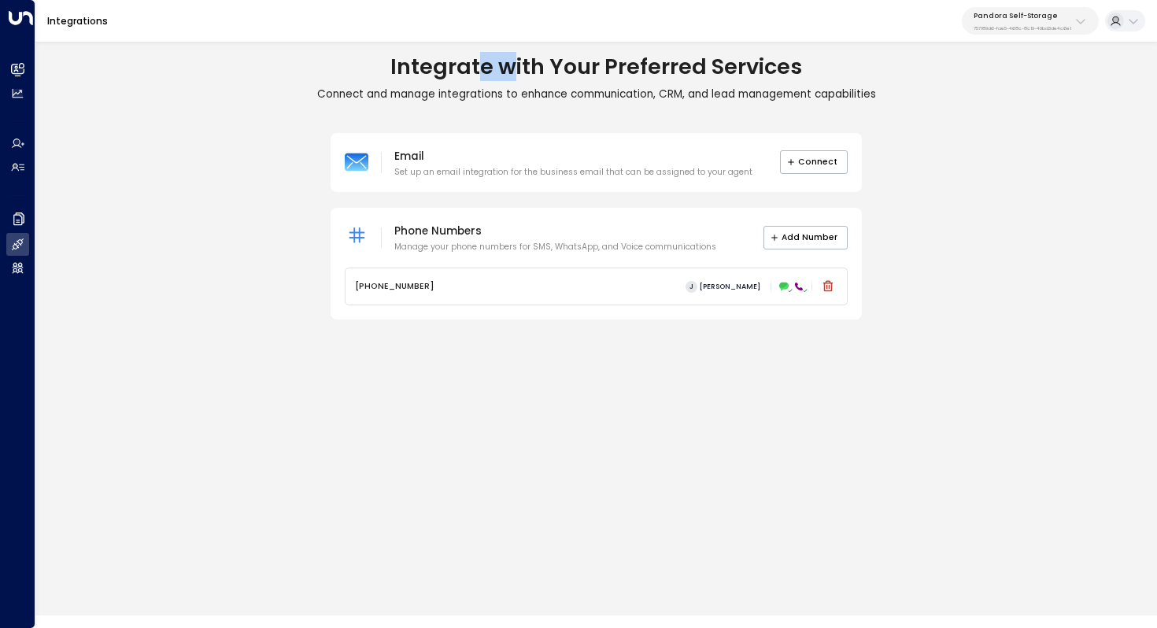
drag, startPoint x: 480, startPoint y: 76, endPoint x: 519, endPoint y: 76, distance: 38.6
click at [513, 76] on h1 "Integrate with Your Preferred Services" at bounding box center [595, 67] width 1121 height 26
click at [519, 76] on h1 "Integrate with Your Preferred Services" at bounding box center [595, 67] width 1121 height 26
drag, startPoint x: 519, startPoint y: 76, endPoint x: 486, endPoint y: 76, distance: 32.3
click at [486, 76] on h1 "Integrate with Your Preferred Services" at bounding box center [595, 67] width 1121 height 26
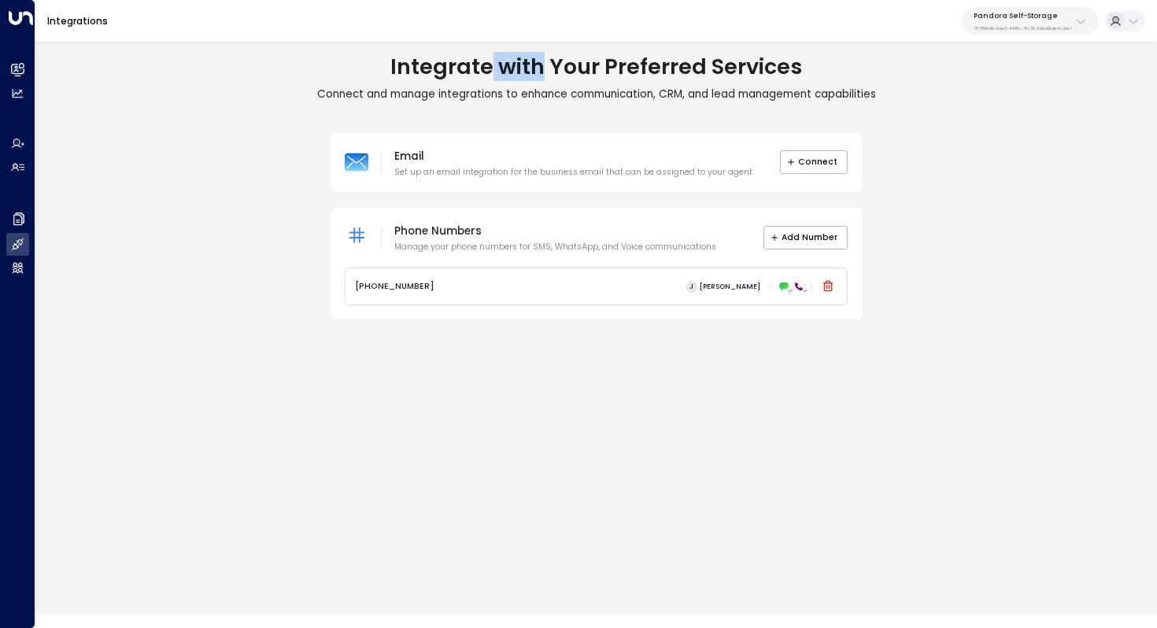
click at [486, 76] on h1 "Integrate with Your Preferred Services" at bounding box center [595, 67] width 1121 height 26
drag, startPoint x: 464, startPoint y: 73, endPoint x: 513, endPoint y: 73, distance: 48.8
click at [512, 73] on h1 "Integrate with Your Preferred Services" at bounding box center [595, 67] width 1121 height 26
click at [513, 73] on h1 "Integrate with Your Preferred Services" at bounding box center [595, 67] width 1121 height 26
click at [711, 412] on div "Integrate with Your Preferred Services Connect and manage integrations to enhan…" at bounding box center [595, 325] width 1121 height 580
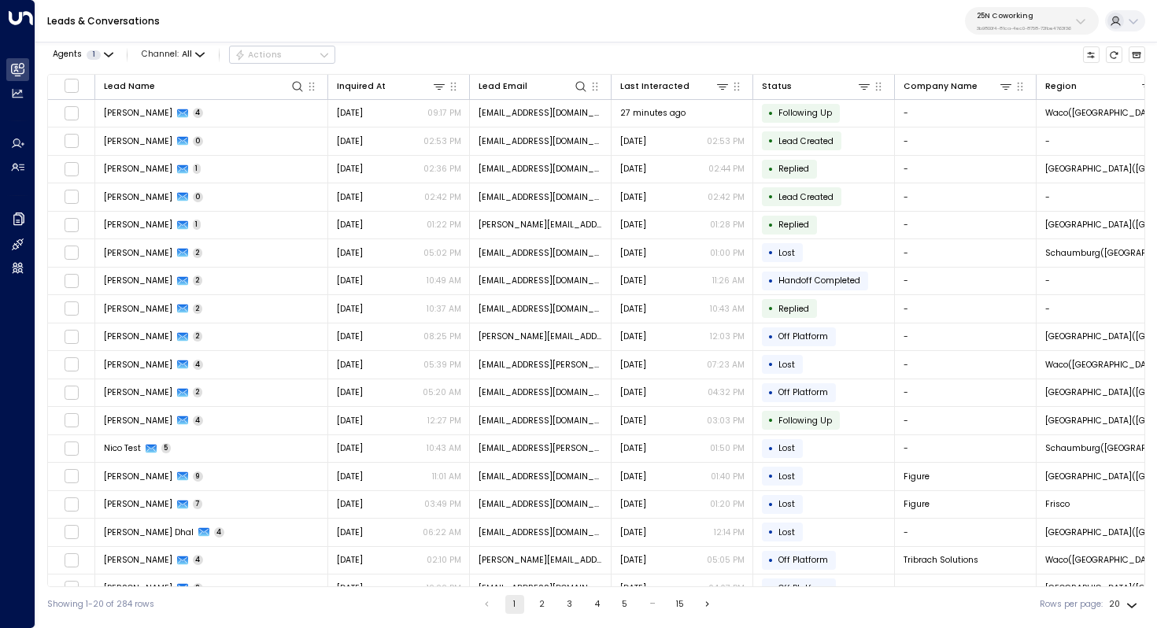
click at [1060, 17] on p "25N Coworking" at bounding box center [1024, 15] width 94 height 9
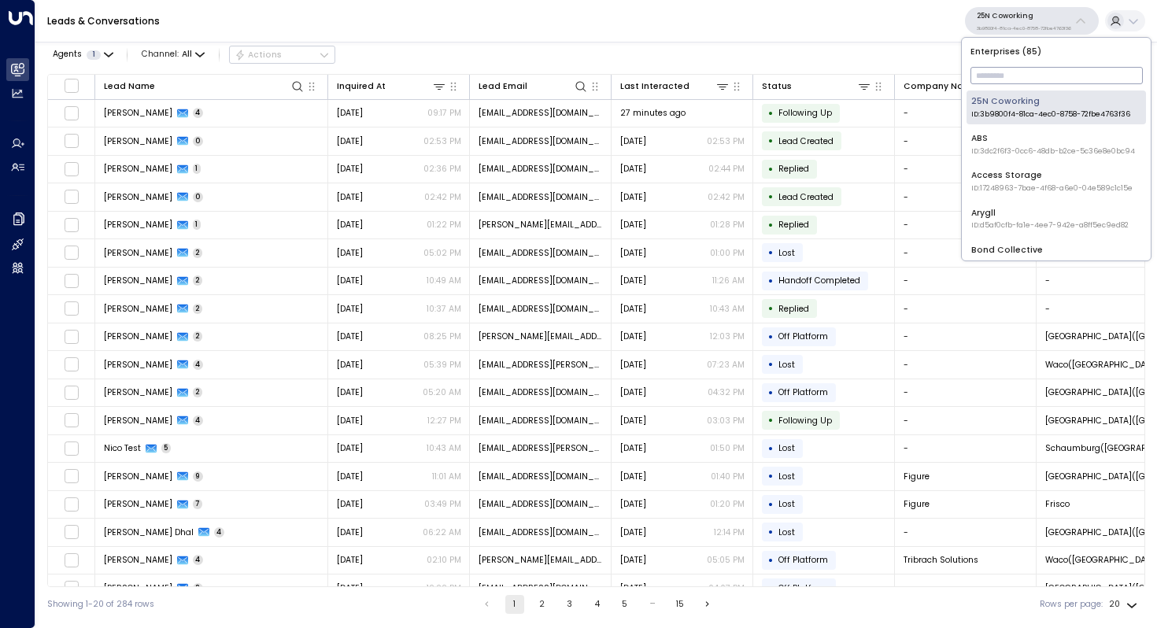
click at [1014, 71] on input "text" at bounding box center [1056, 75] width 172 height 25
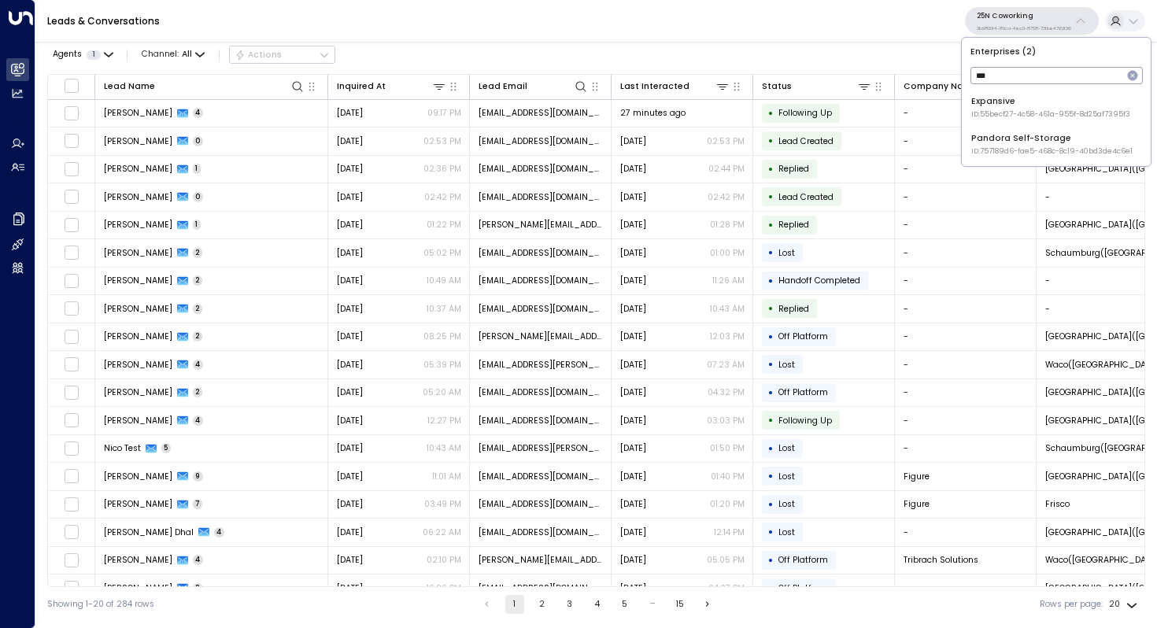
type input "***"
click at [998, 133] on div "Pandora Self-Storage ID: 757189d6-fae5-468c-8c19-40bd3de4c6e1" at bounding box center [1051, 144] width 161 height 24
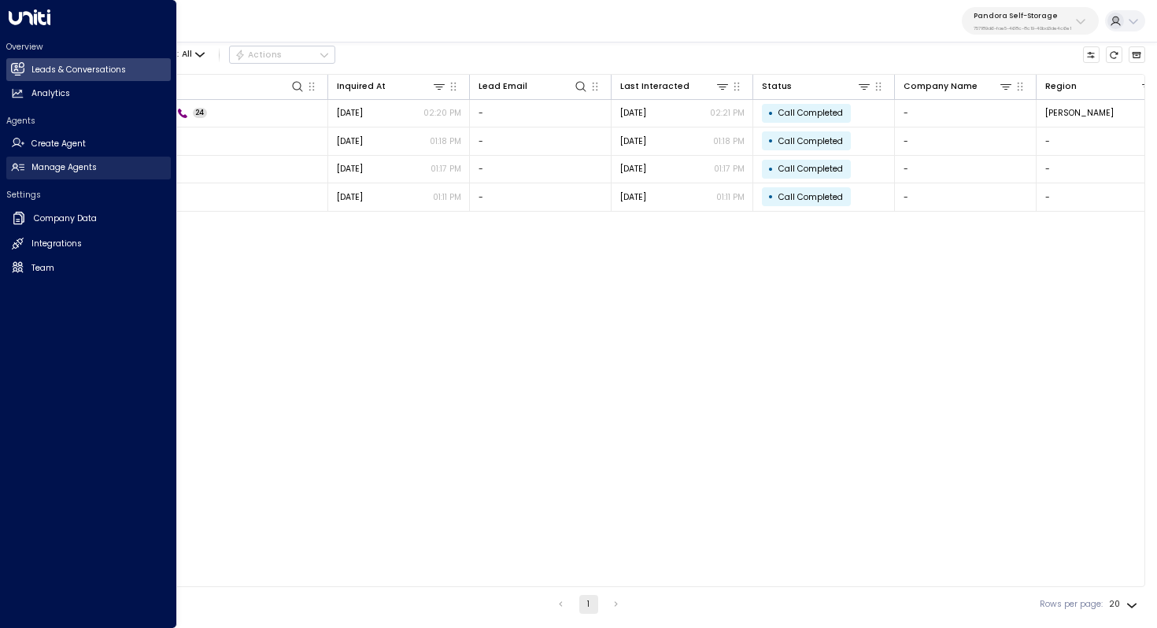
click at [56, 164] on h2 "Manage Agents" at bounding box center [63, 167] width 65 height 13
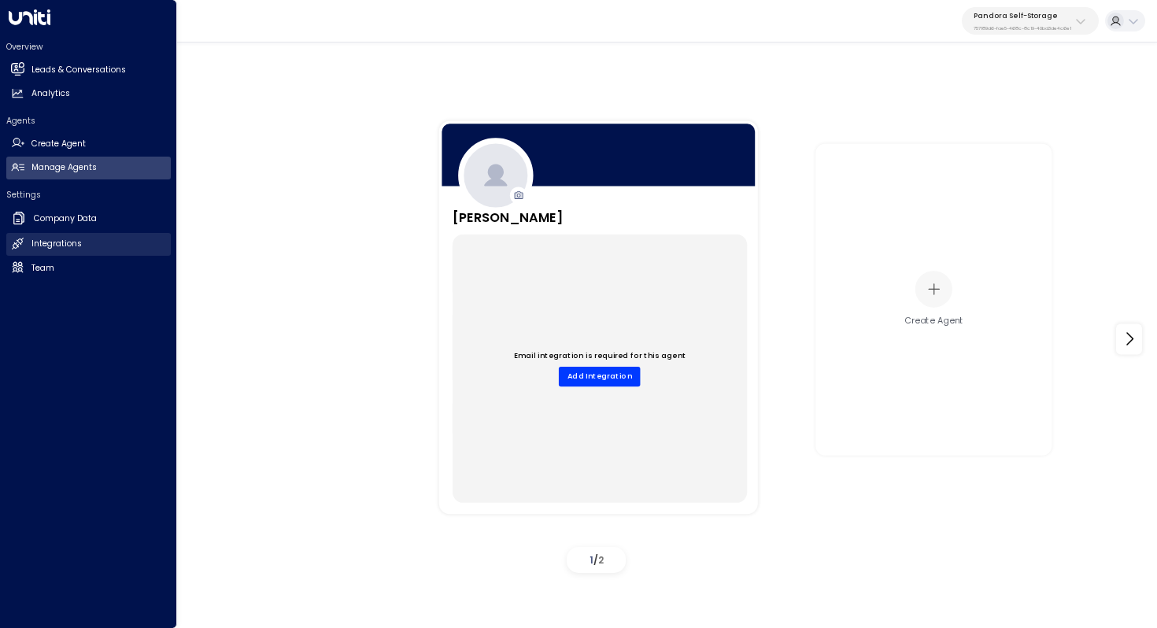
click at [69, 242] on h2 "Integrations" at bounding box center [56, 244] width 50 height 13
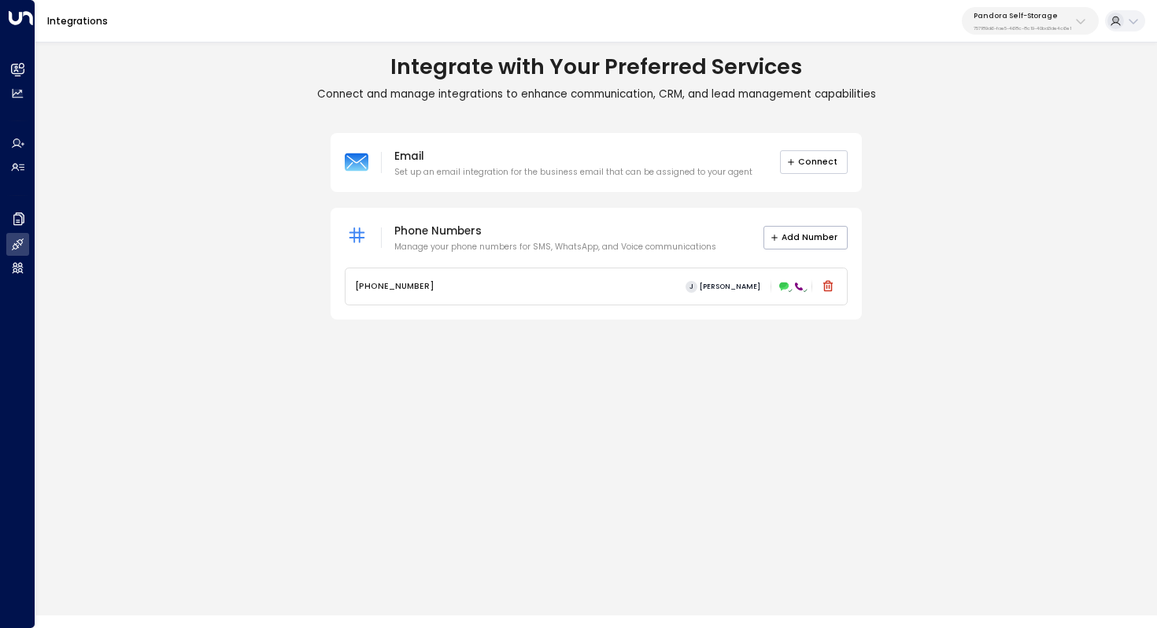
click at [826, 161] on button "Connect" at bounding box center [814, 162] width 68 height 24
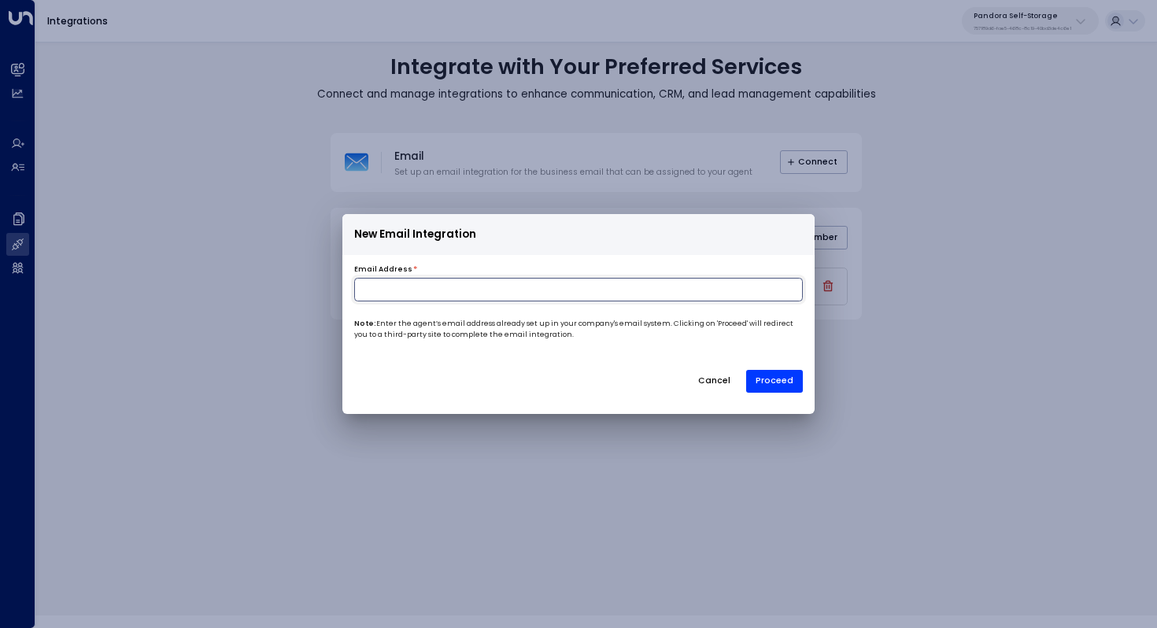
click at [607, 298] on input at bounding box center [578, 290] width 449 height 24
paste input "**********"
type input "**********"
click at [776, 374] on button "Proceed" at bounding box center [774, 382] width 57 height 24
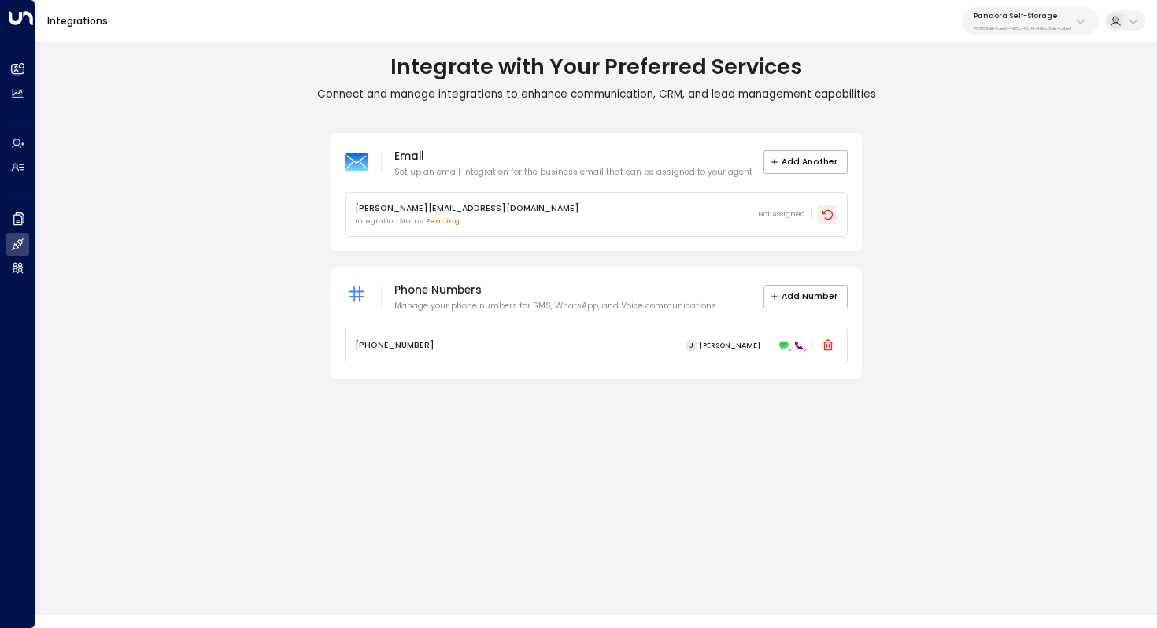
click at [830, 220] on icon at bounding box center [828, 215] width 13 height 13
click at [829, 212] on icon at bounding box center [828, 215] width 13 height 13
click at [1054, 27] on p "757189d6-fae5-468c-8c19-40bd3de4c6e1" at bounding box center [1022, 28] width 98 height 6
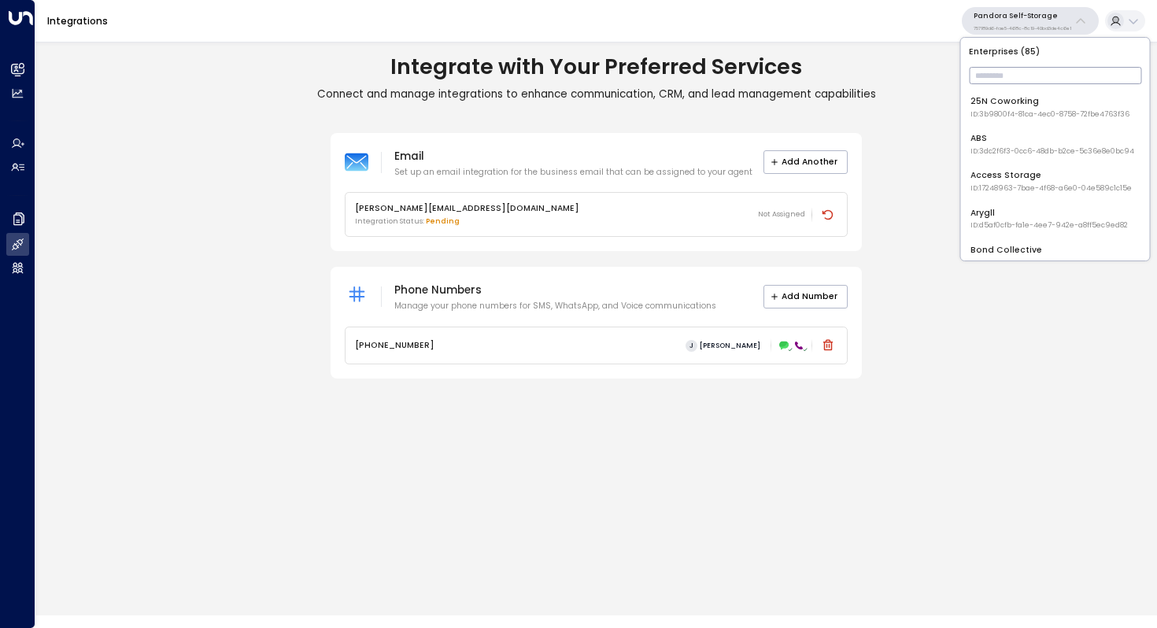
click at [1011, 76] on input "text" at bounding box center [1055, 75] width 172 height 25
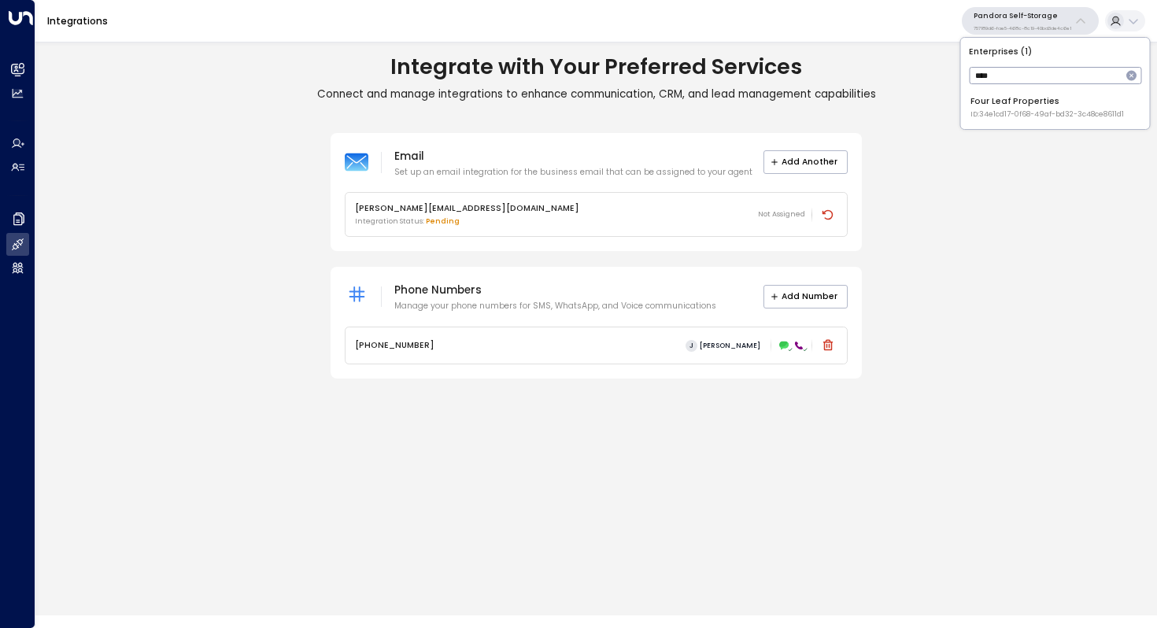
type input "****"
click at [1003, 102] on div "Four Leaf Properties ID: 34e1cd17-0f68-49af-bd32-3c48ce8611d1" at bounding box center [1046, 107] width 153 height 24
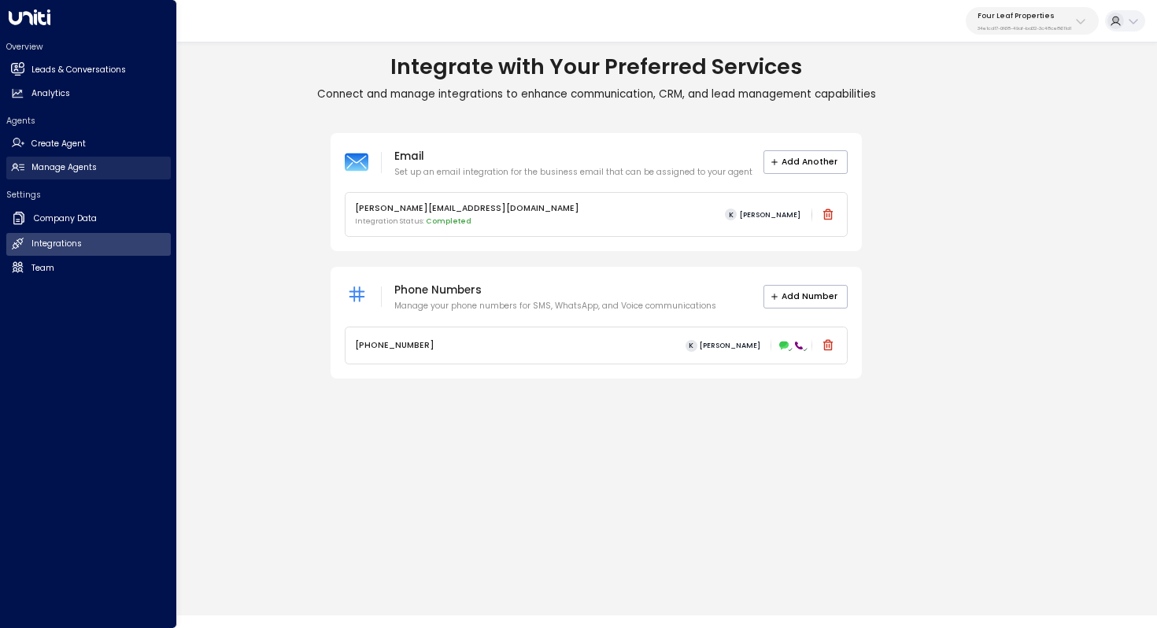
click at [53, 168] on h2 "Manage Agents" at bounding box center [63, 167] width 65 height 13
